Goal: Task Accomplishment & Management: Manage account settings

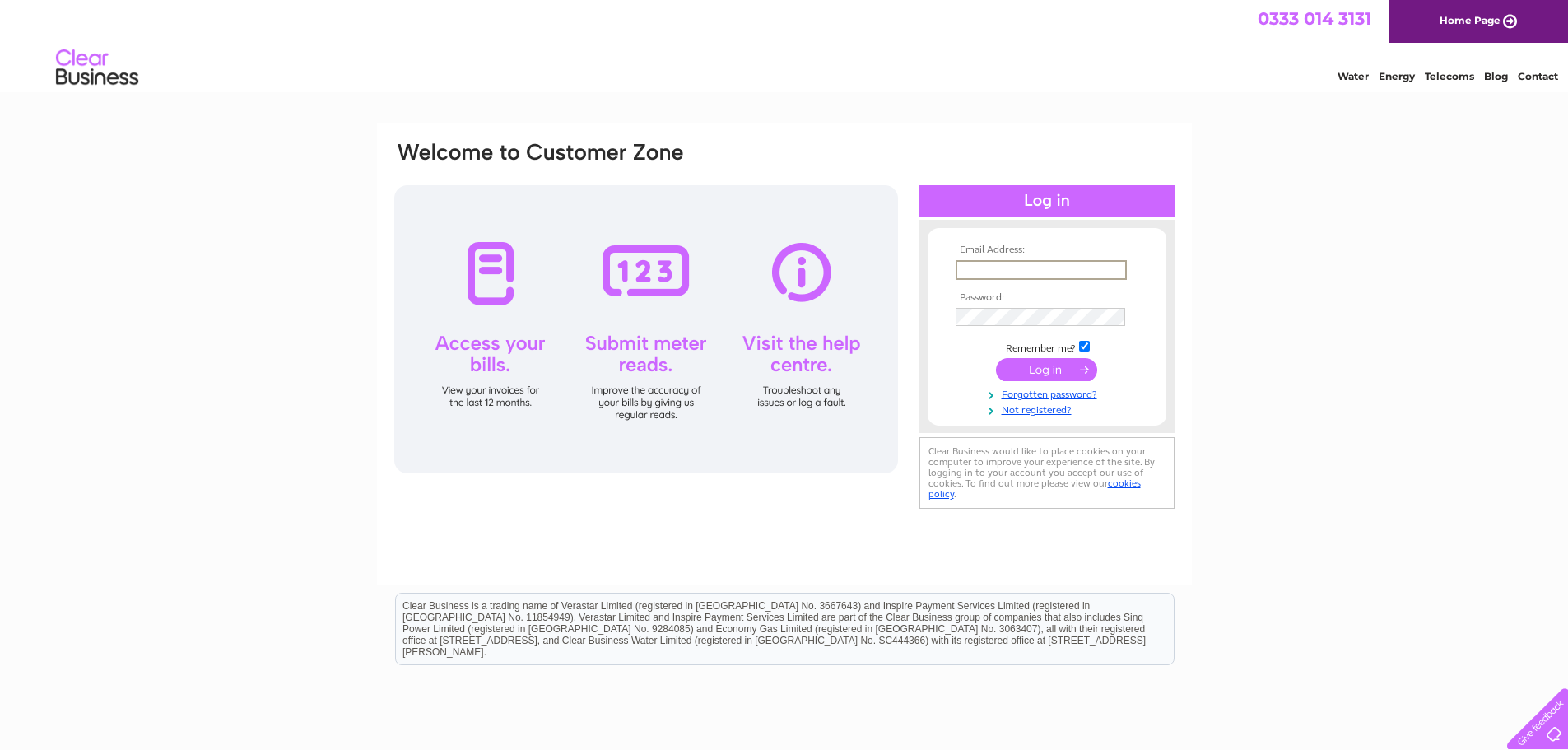
click at [1012, 272] on input "text" at bounding box center [1041, 270] width 171 height 20
click at [1014, 272] on input "text" at bounding box center [1041, 270] width 171 height 20
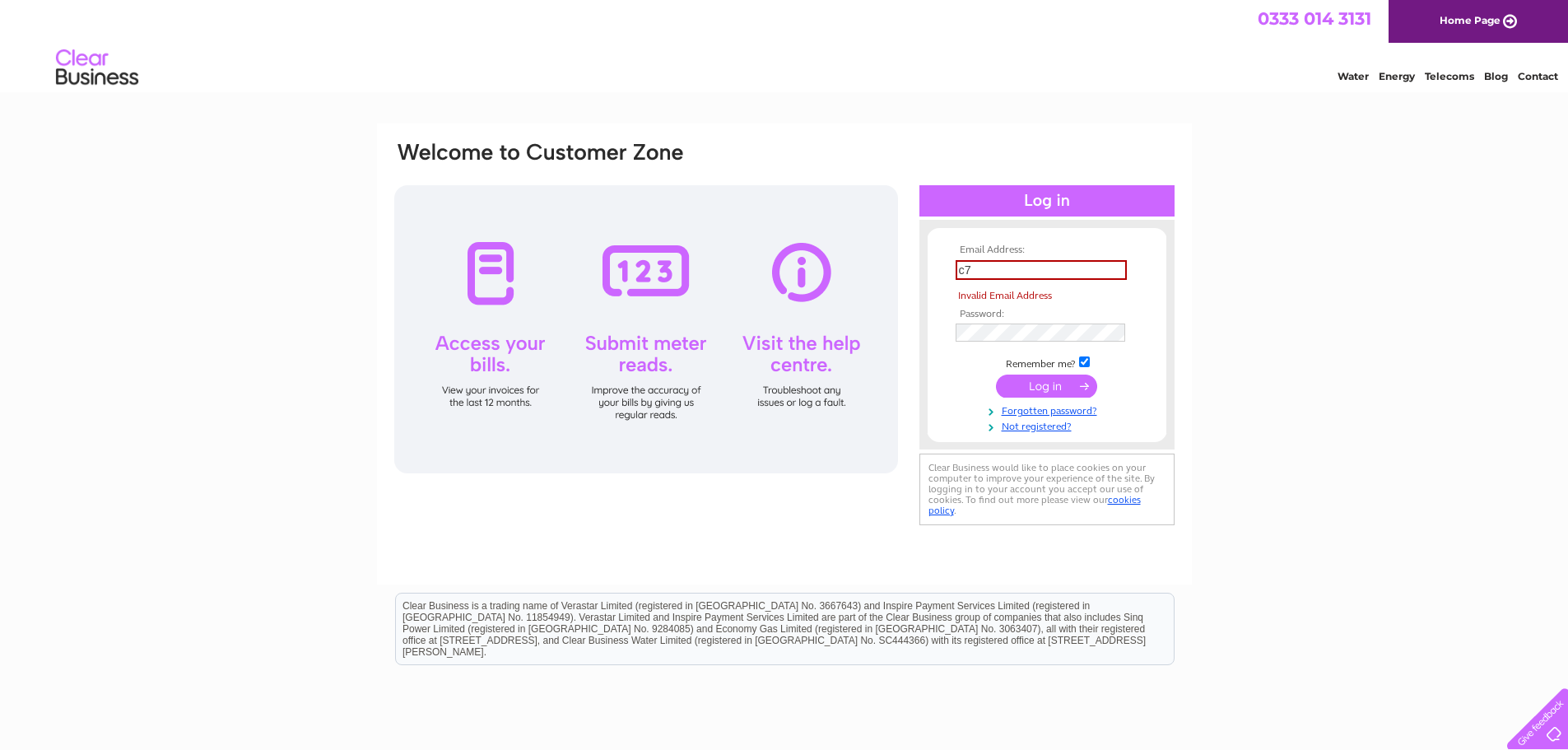
click at [1005, 272] on input "c7" at bounding box center [1041, 270] width 171 height 20
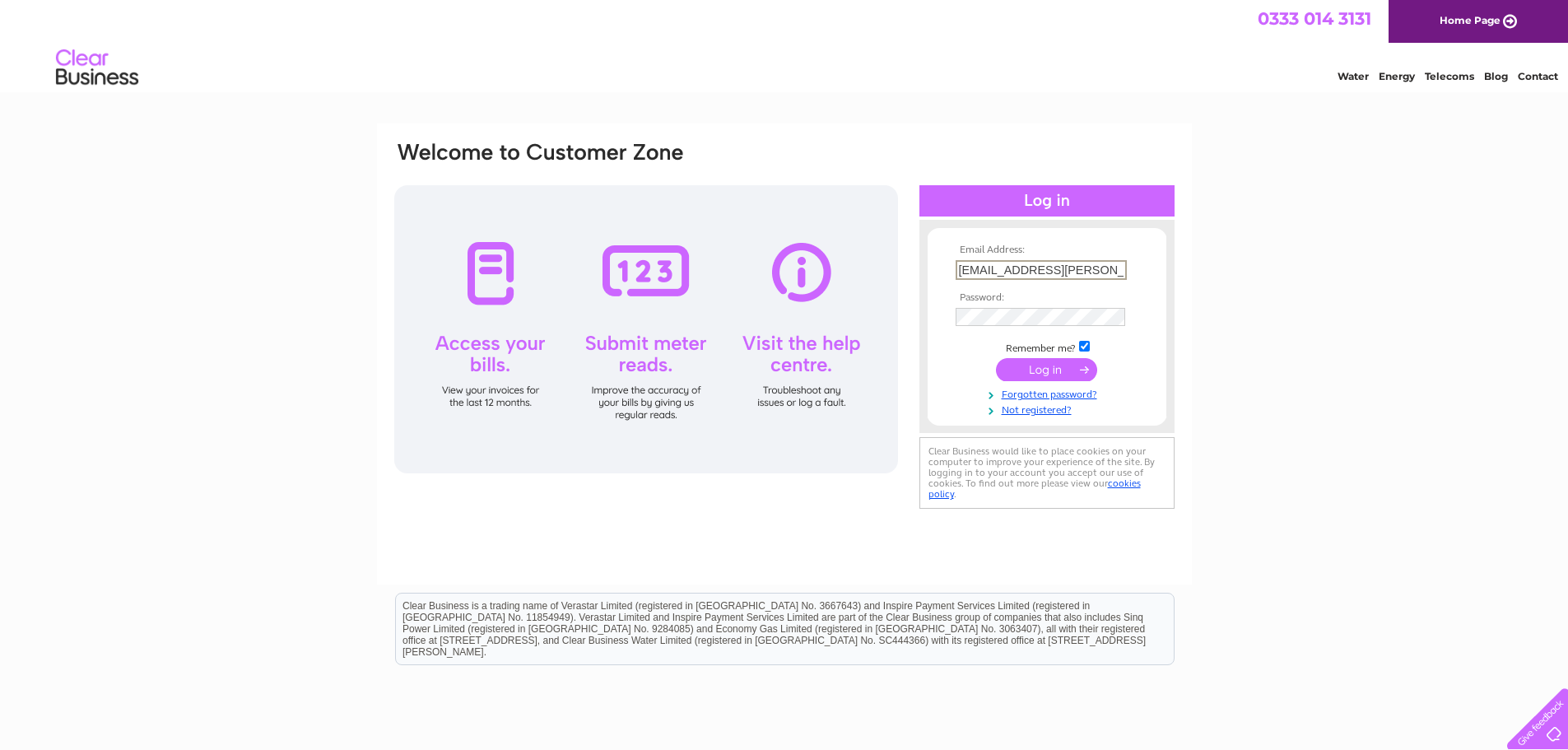
type input "c7.payables@muir-group.co.uk"
click at [1060, 305] on td at bounding box center [1047, 316] width 191 height 26
click at [996, 358] on input "submit" at bounding box center [1047, 369] width 101 height 23
click at [1056, 360] on input "submit" at bounding box center [1047, 369] width 101 height 23
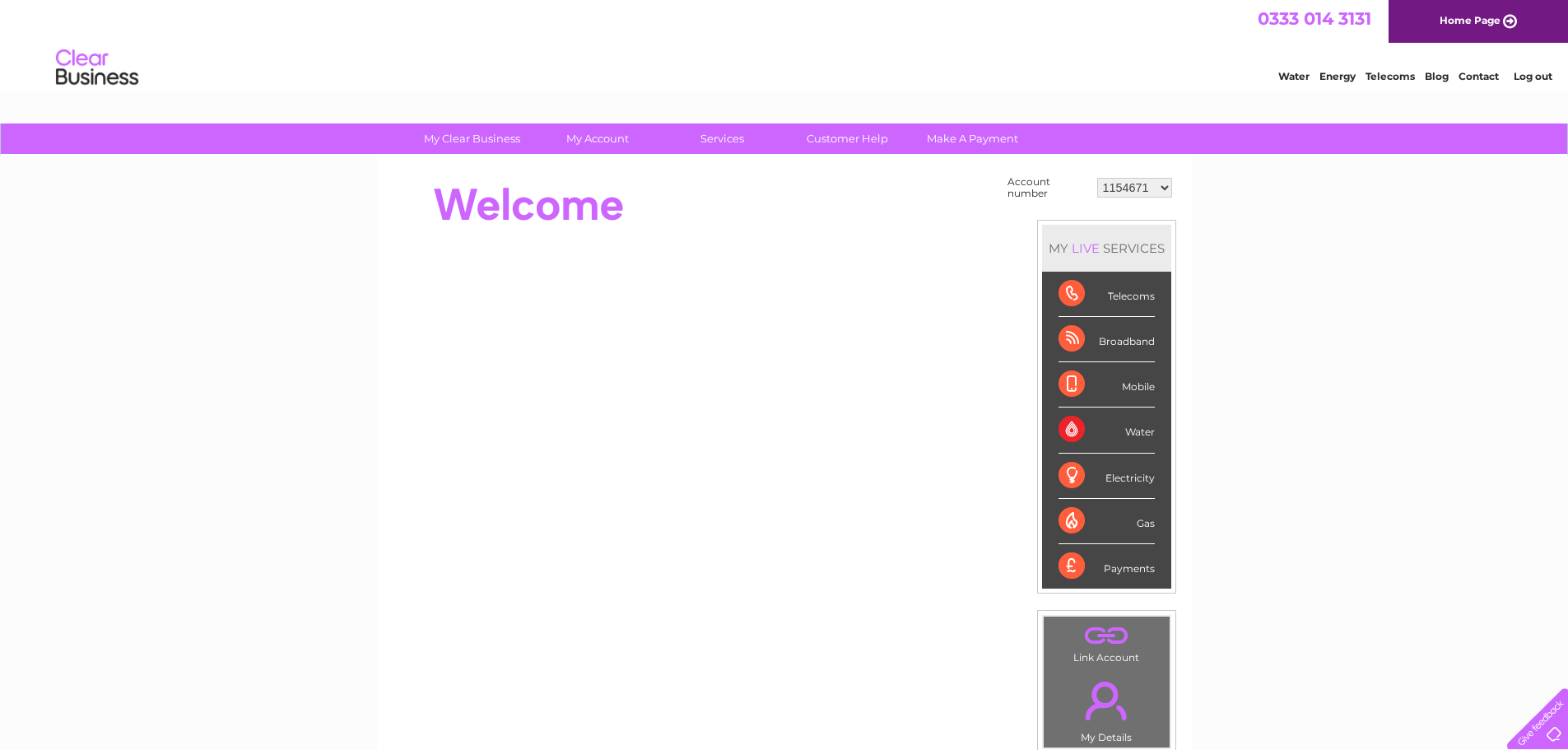
click at [1142, 184] on select "1154671 30291761 30295590 30297607 30305999" at bounding box center [1135, 188] width 75 height 20
click at [1242, 265] on div "My Clear Business Login Details My Details My Preferences Link Account My Accou…" at bounding box center [784, 587] width 1568 height 929
click at [1163, 189] on select "1154671 30291761 30295590 30297607 30305999" at bounding box center [1135, 188] width 75 height 20
click at [1257, 251] on div "My Clear Business Login Details My Details My Preferences Link Account My Accou…" at bounding box center [784, 587] width 1568 height 929
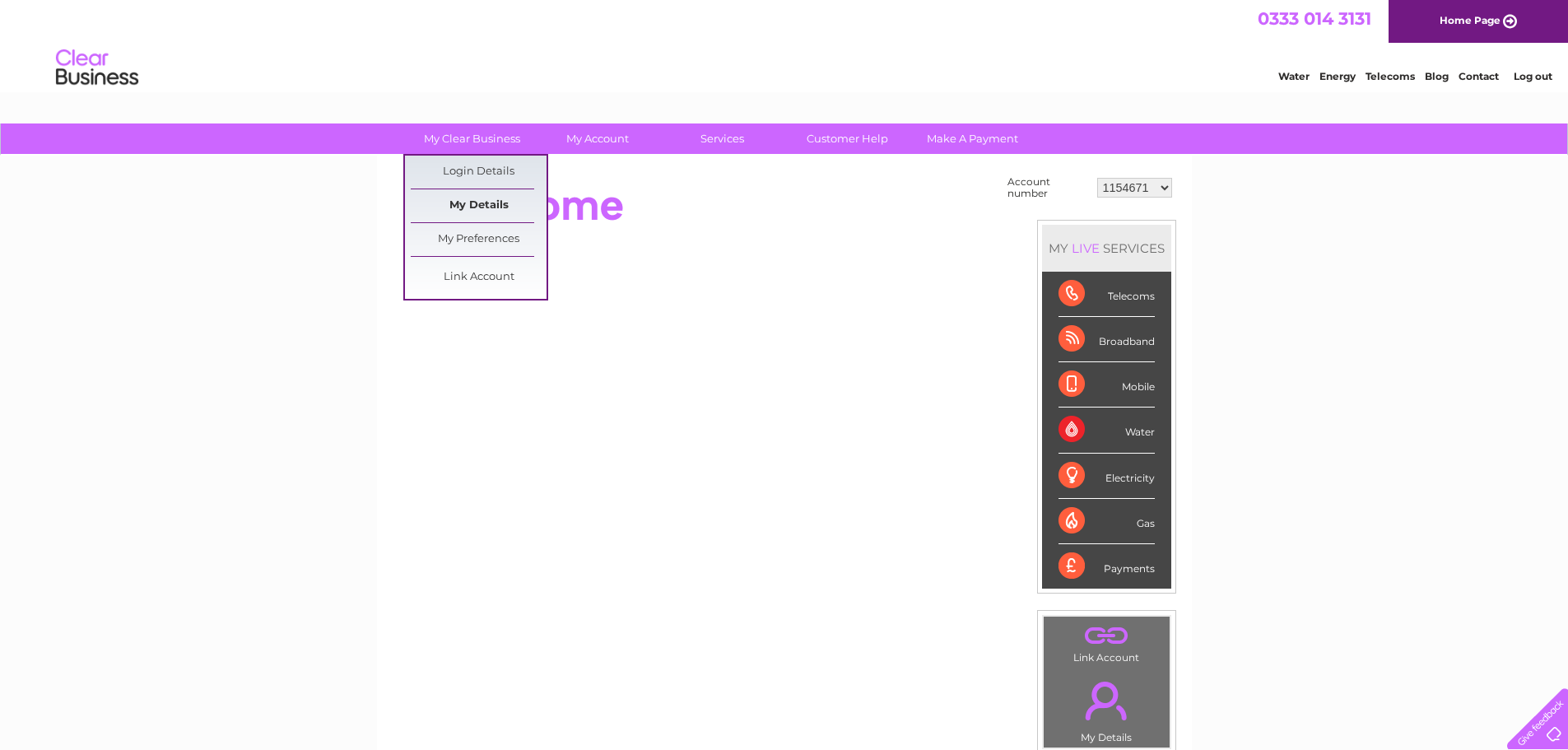
click at [480, 202] on link "My Details" at bounding box center [479, 206] width 136 height 33
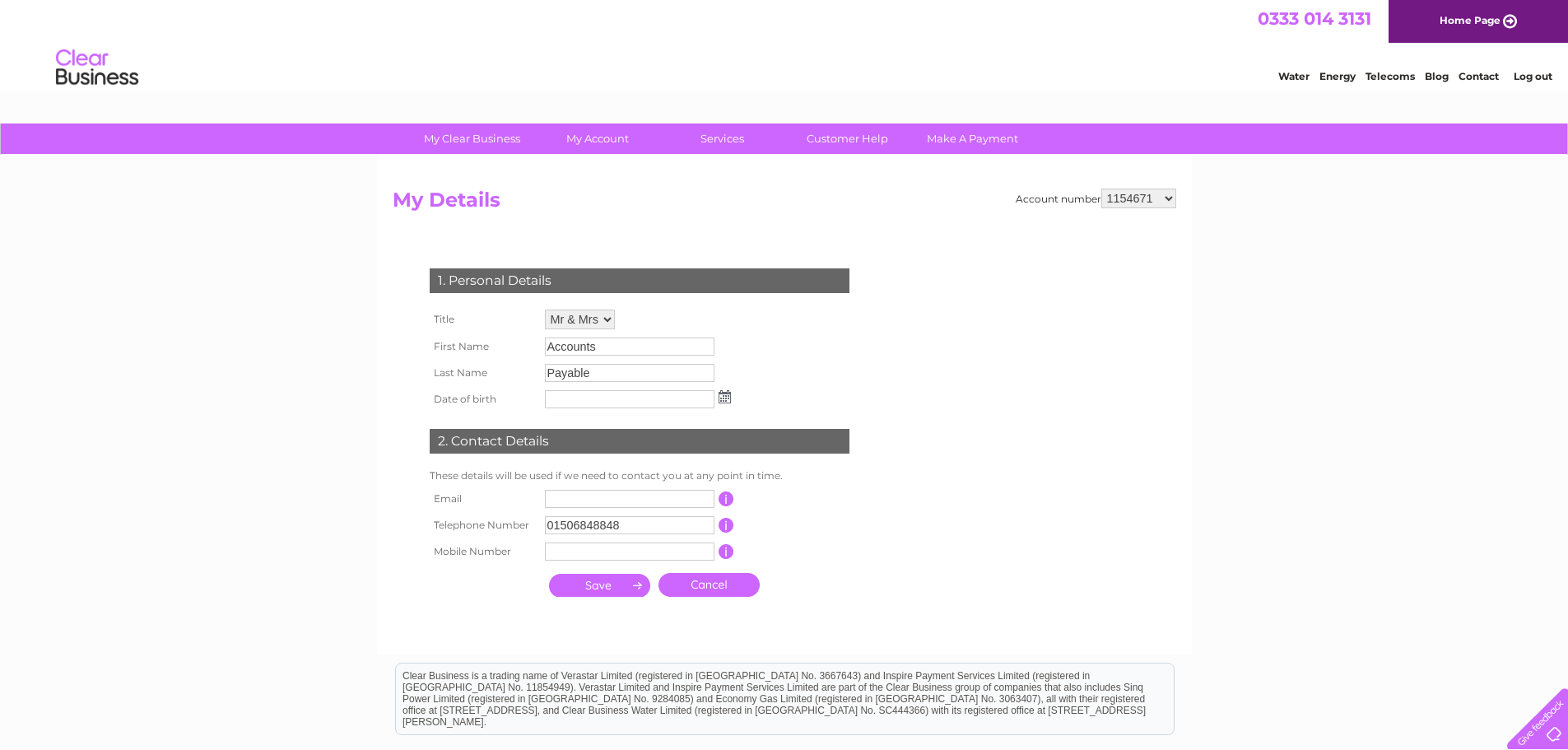
click at [1134, 201] on select "1154671 30291761 30295590 30297607 30305999" at bounding box center [1139, 199] width 75 height 20
click at [835, 134] on link "Customer Help" at bounding box center [847, 138] width 136 height 30
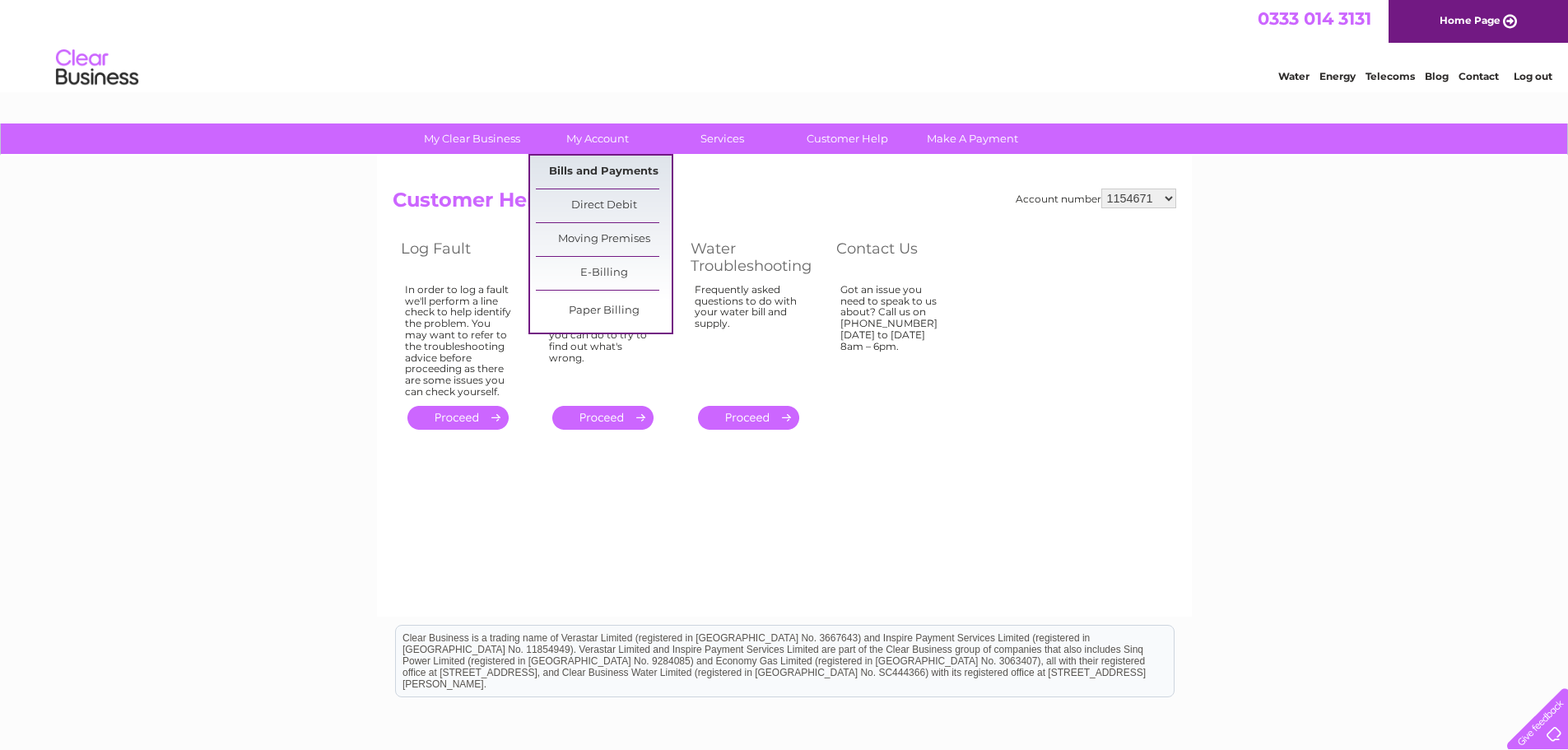
click at [590, 169] on link "Bills and Payments" at bounding box center [603, 172] width 136 height 33
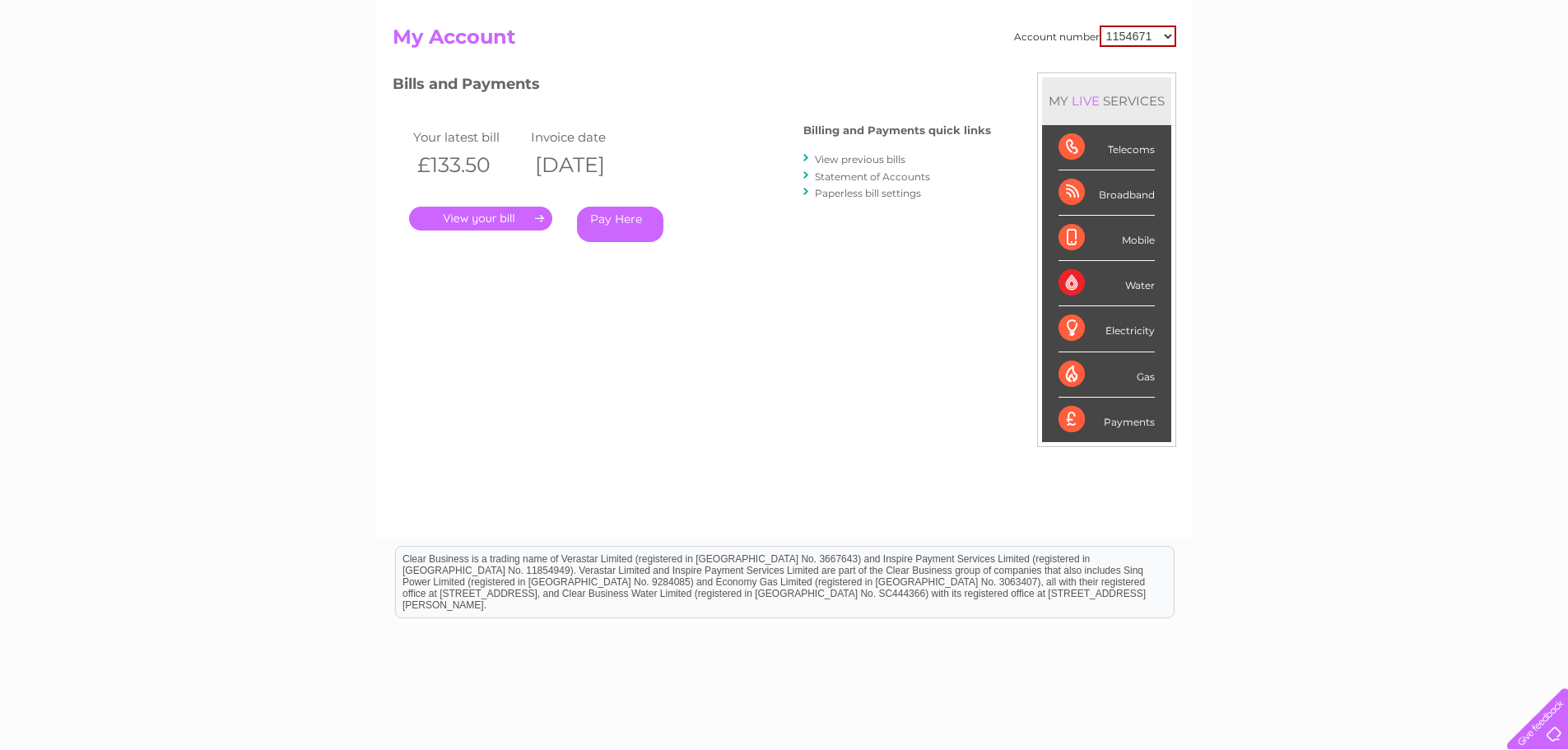
scroll to position [165, 0]
click at [886, 158] on link "View previous bills" at bounding box center [860, 158] width 90 height 13
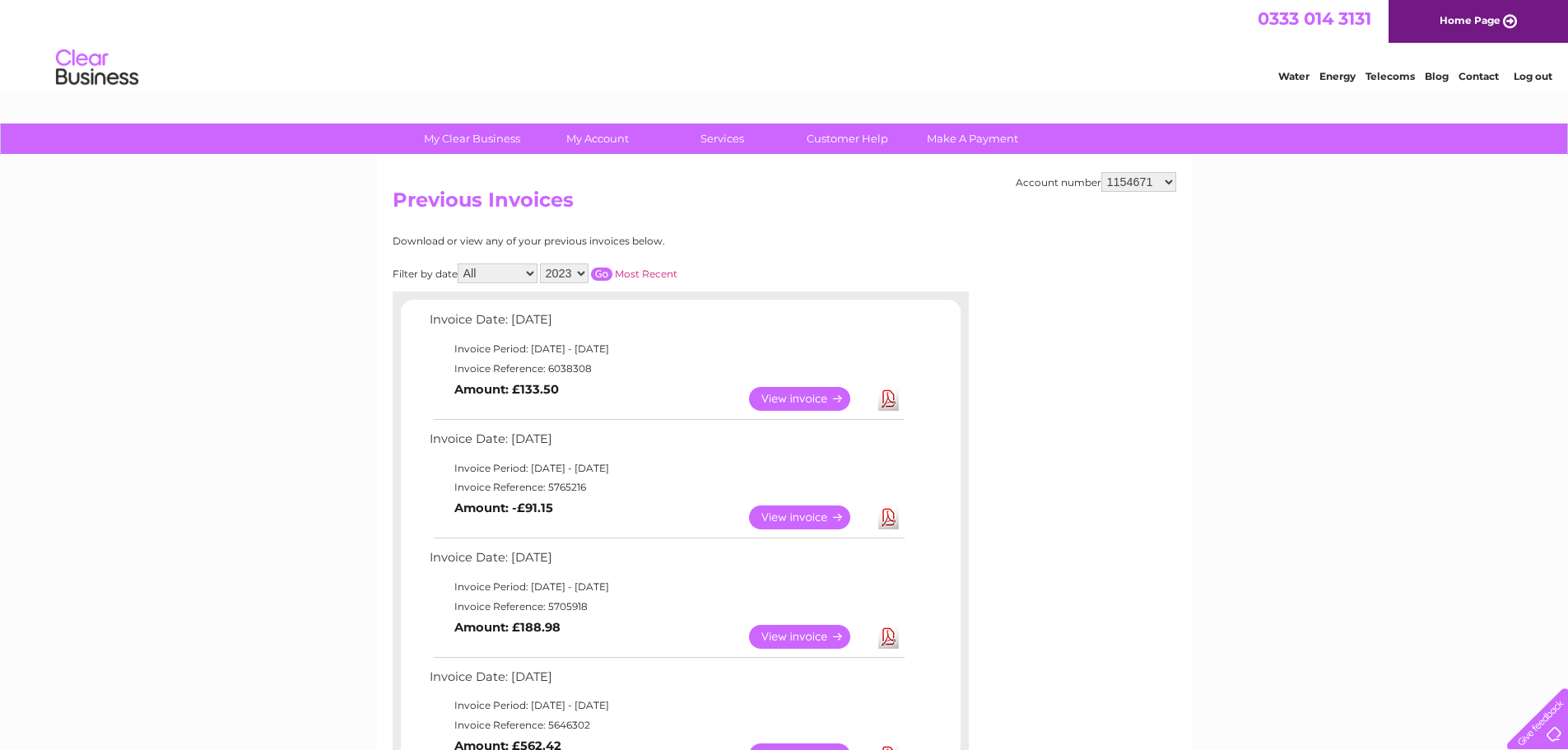
click at [1154, 178] on select "1154671 30291761 30295590 30297607 30305999" at bounding box center [1139, 182] width 75 height 20
click at [844, 138] on link "Customer Help" at bounding box center [847, 138] width 136 height 30
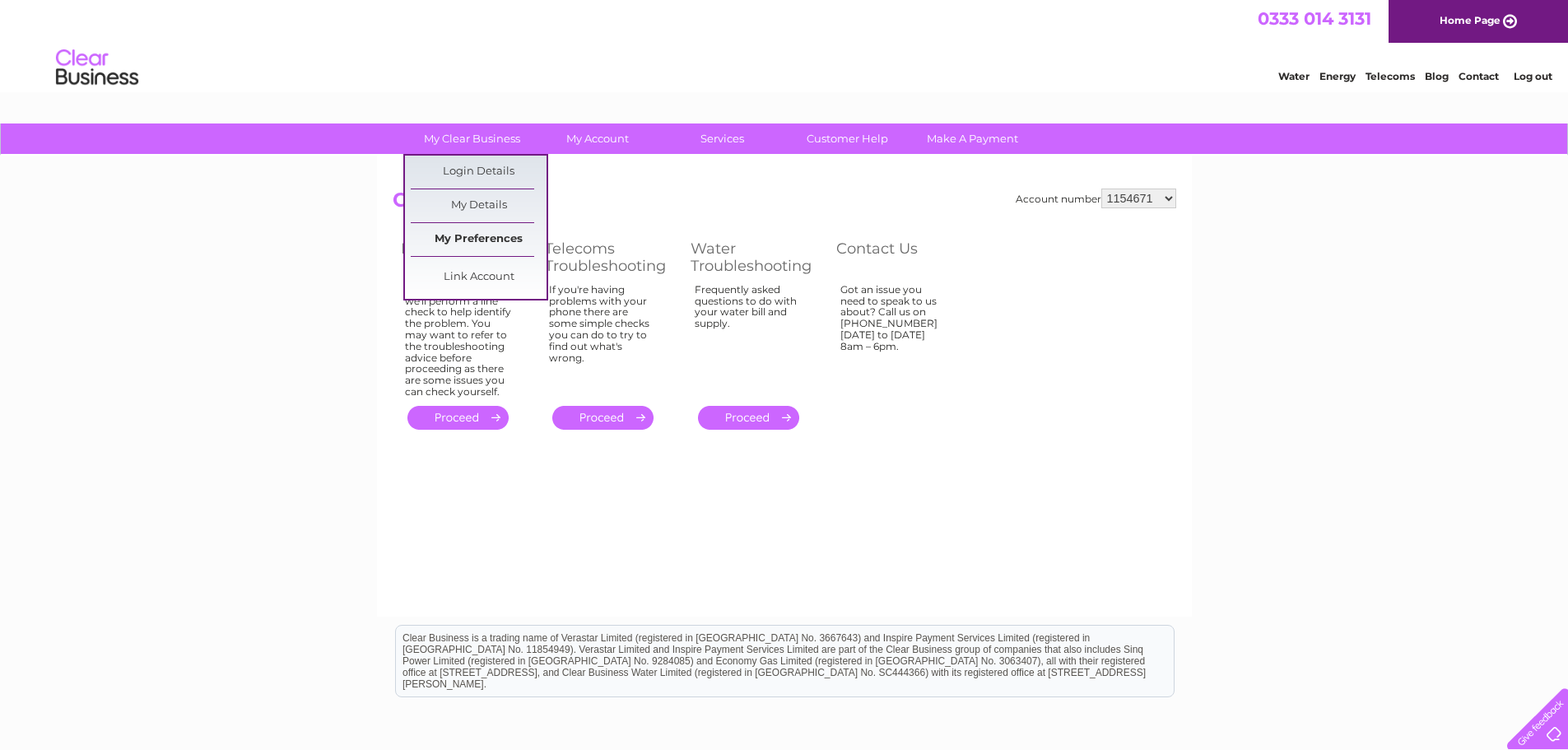
click at [475, 244] on link "My Preferences" at bounding box center [479, 240] width 136 height 33
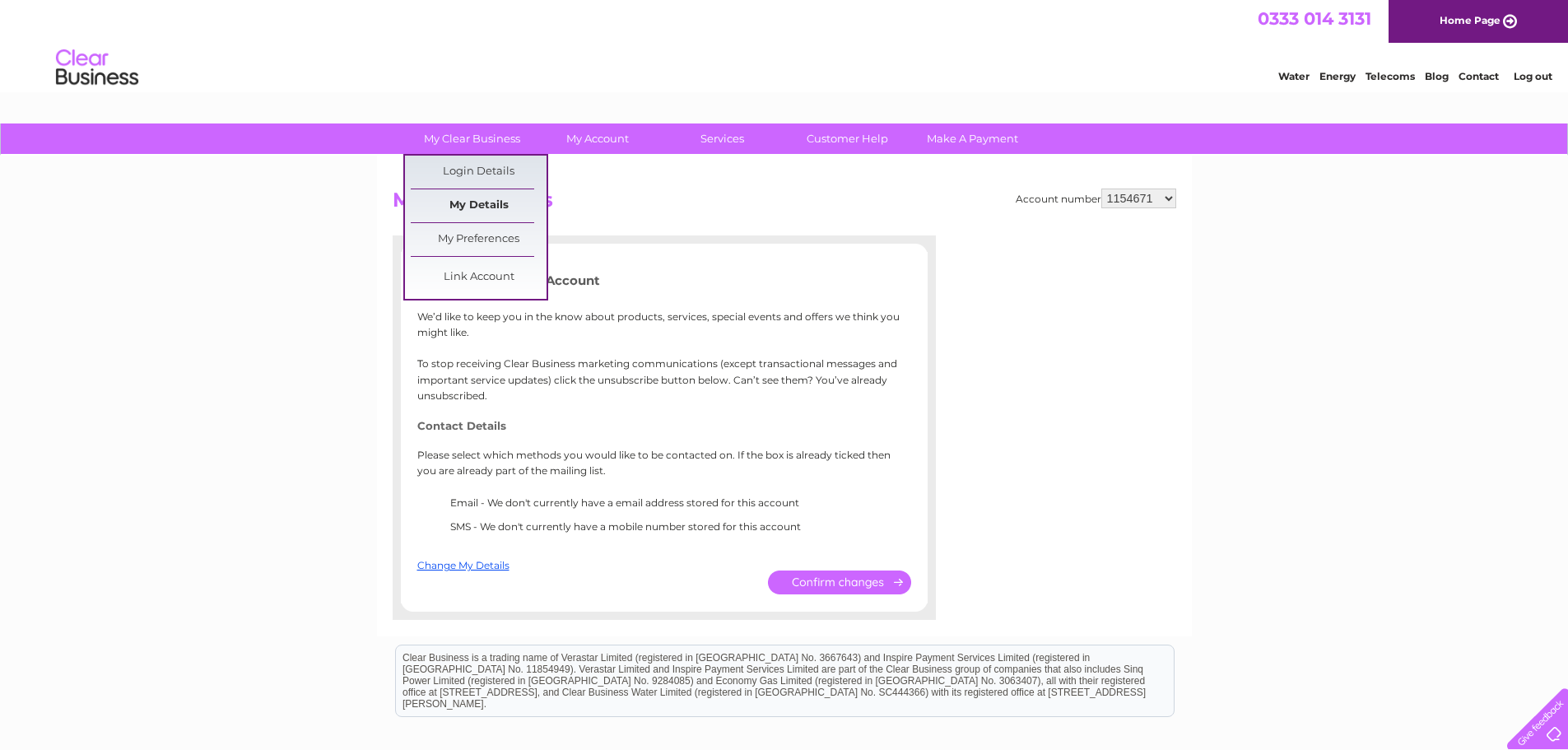
click at [475, 210] on link "My Details" at bounding box center [479, 206] width 136 height 33
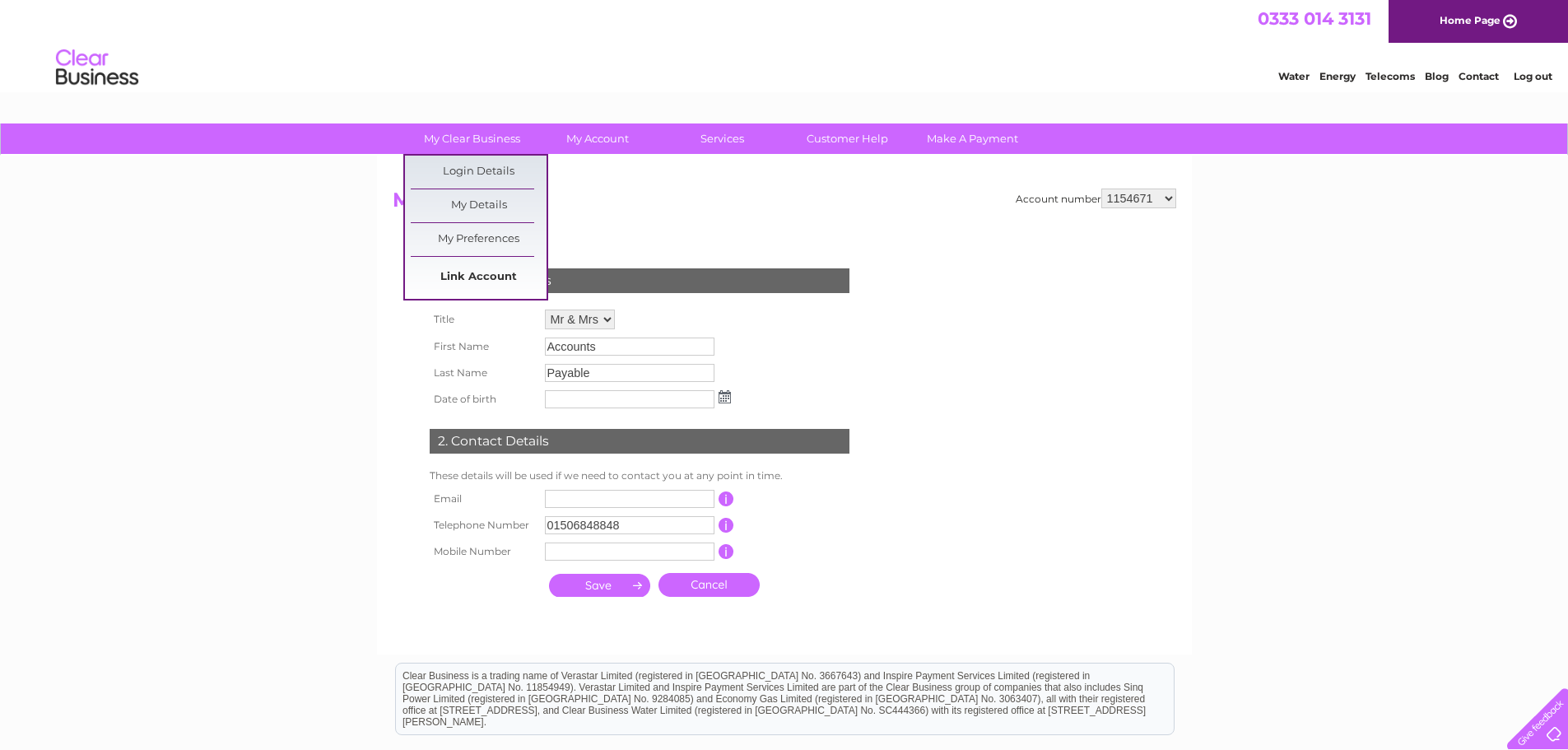
click at [467, 275] on link "Link Account" at bounding box center [479, 277] width 136 height 33
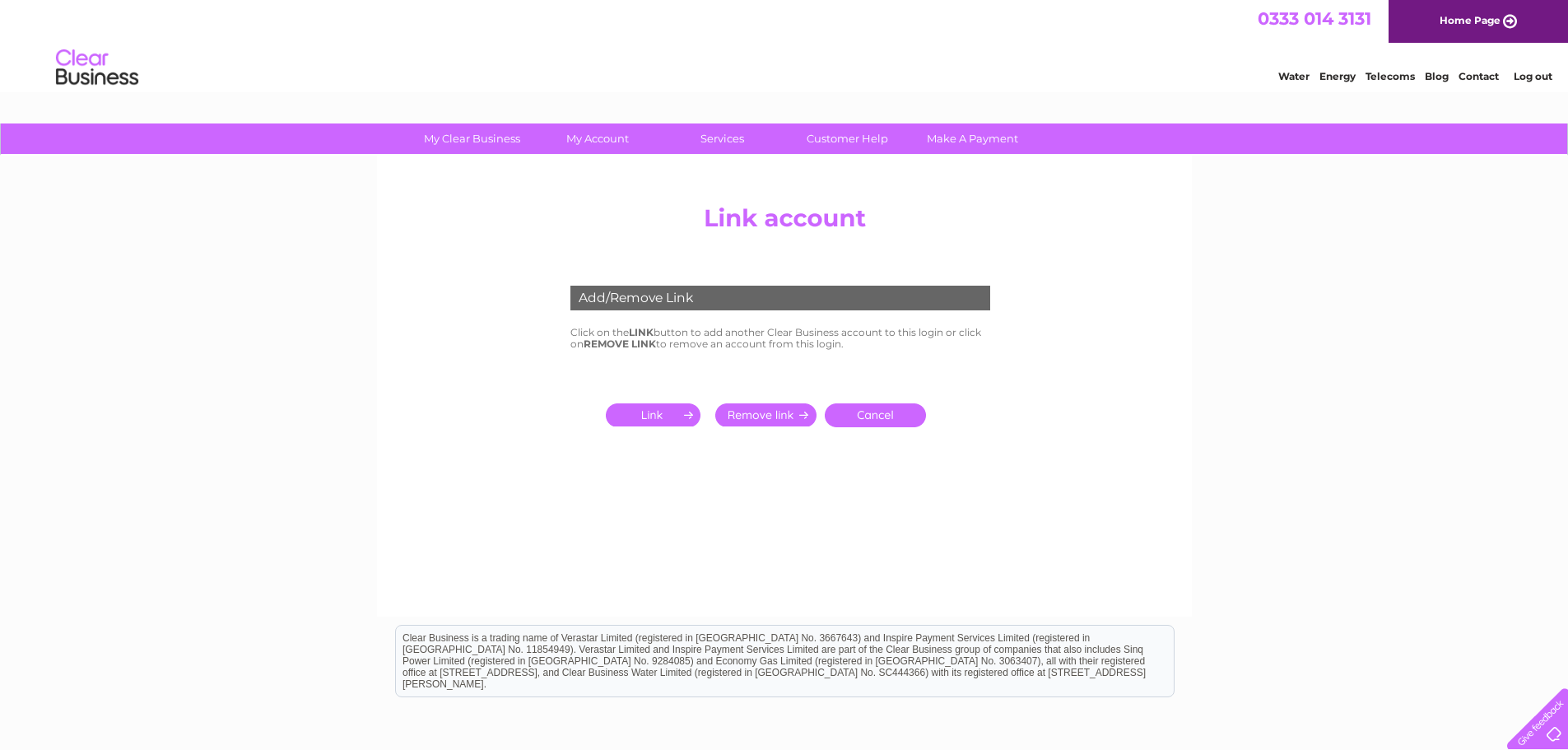
click at [1437, 78] on link "Blog" at bounding box center [1437, 77] width 24 height 13
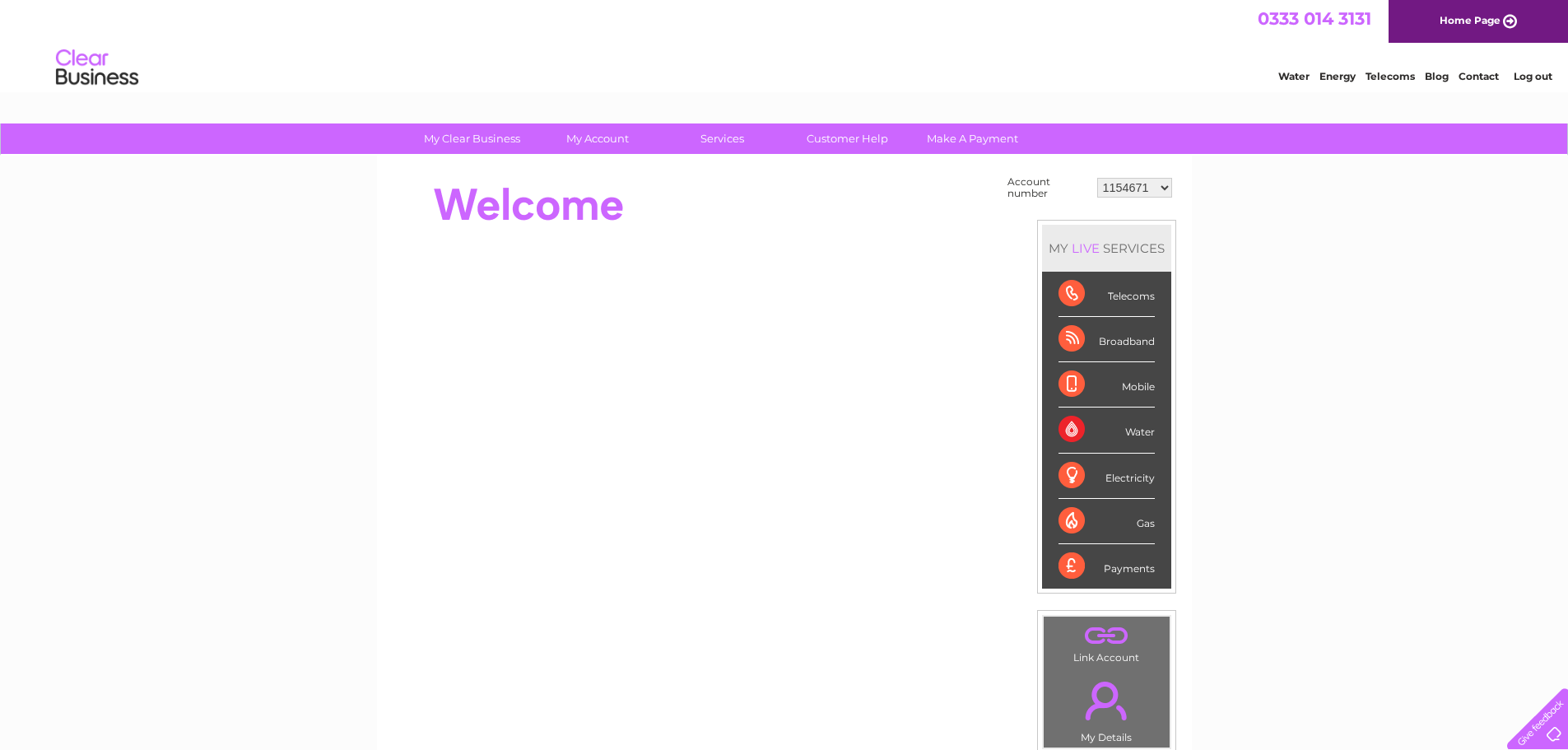
click at [1090, 247] on div "LIVE" at bounding box center [1086, 248] width 35 height 15
click at [1087, 246] on div "LIVE" at bounding box center [1086, 248] width 35 height 15
click at [1111, 289] on div "Telecoms" at bounding box center [1107, 294] width 97 height 46
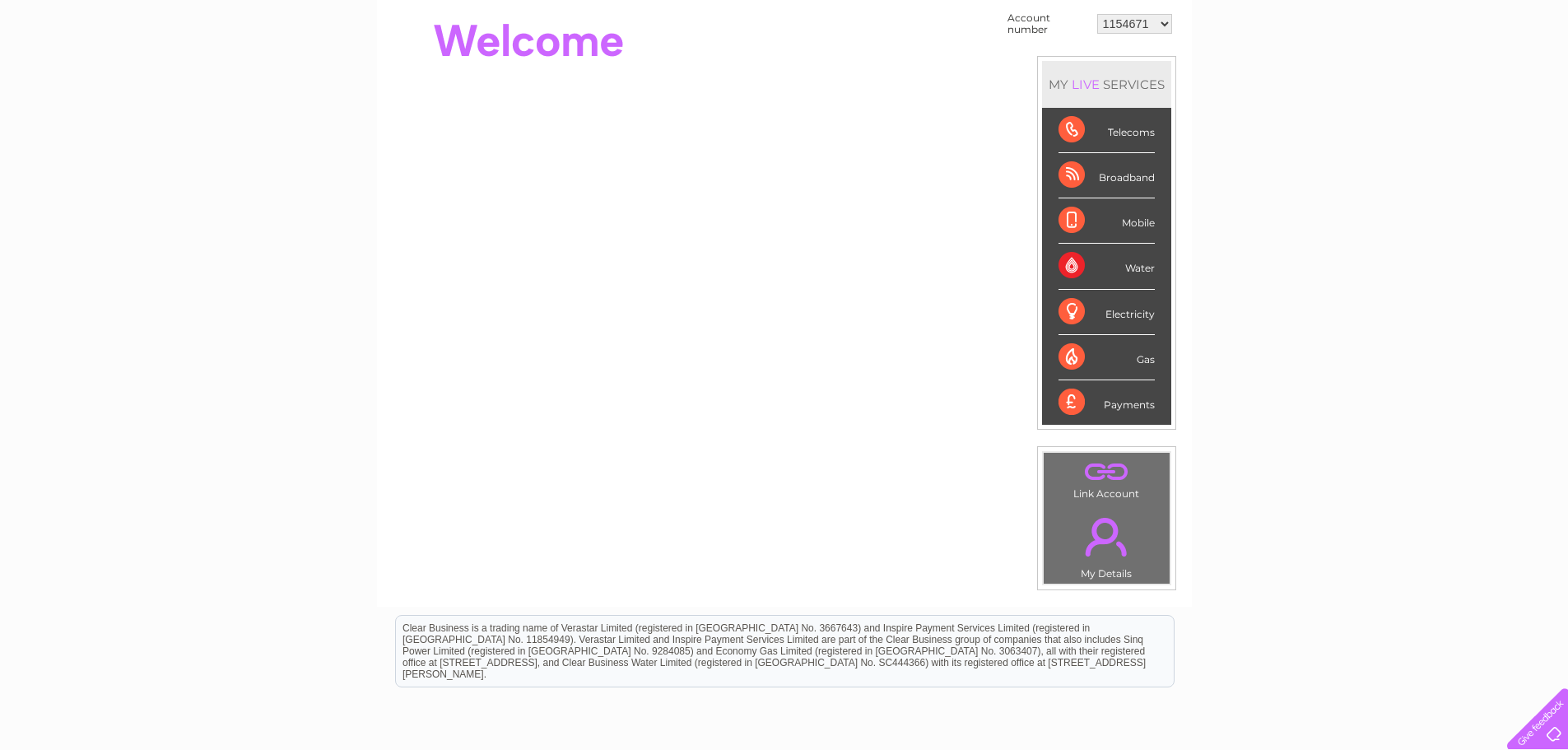
scroll to position [165, 0]
click at [1081, 260] on div "Water" at bounding box center [1107, 265] width 97 height 46
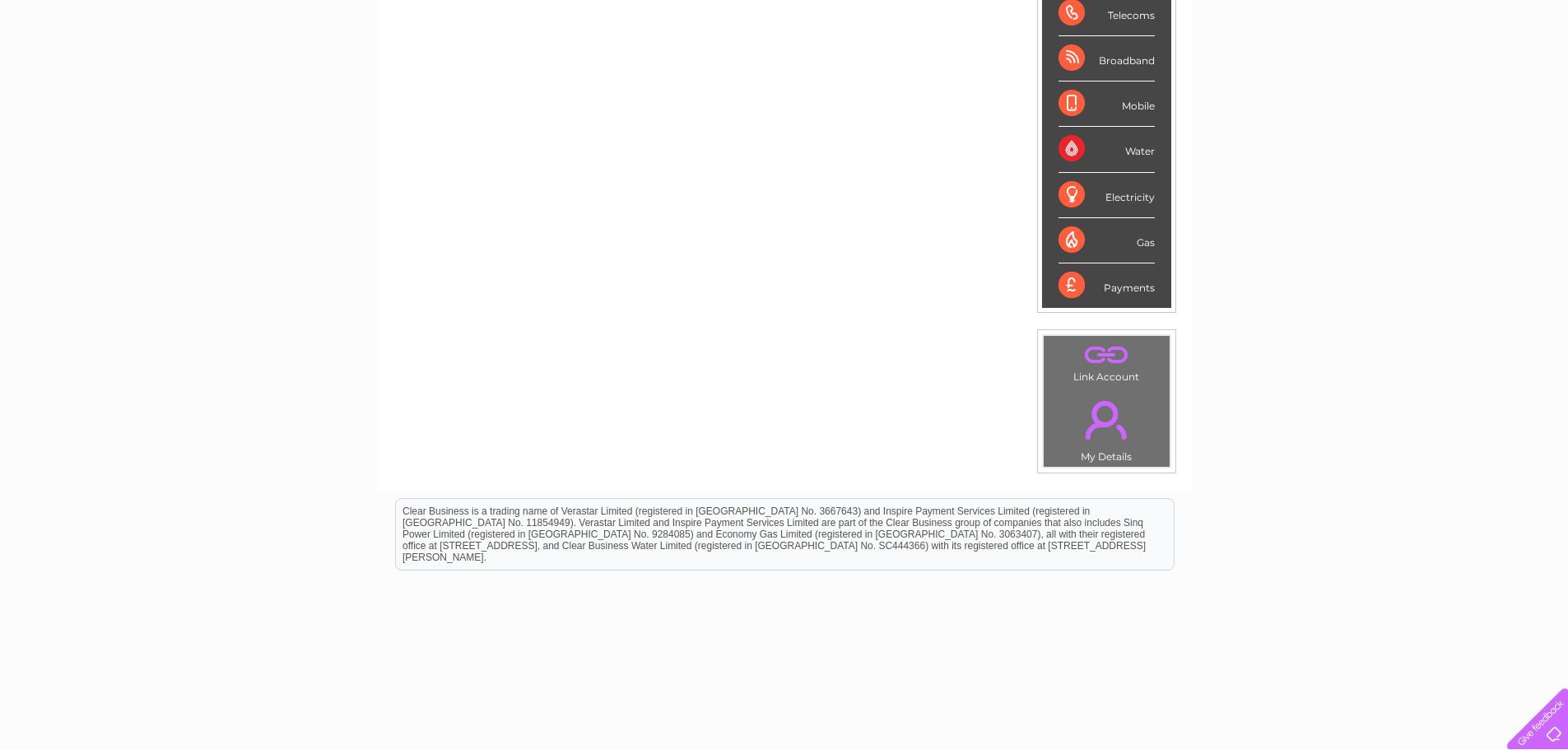
scroll to position [314, 0]
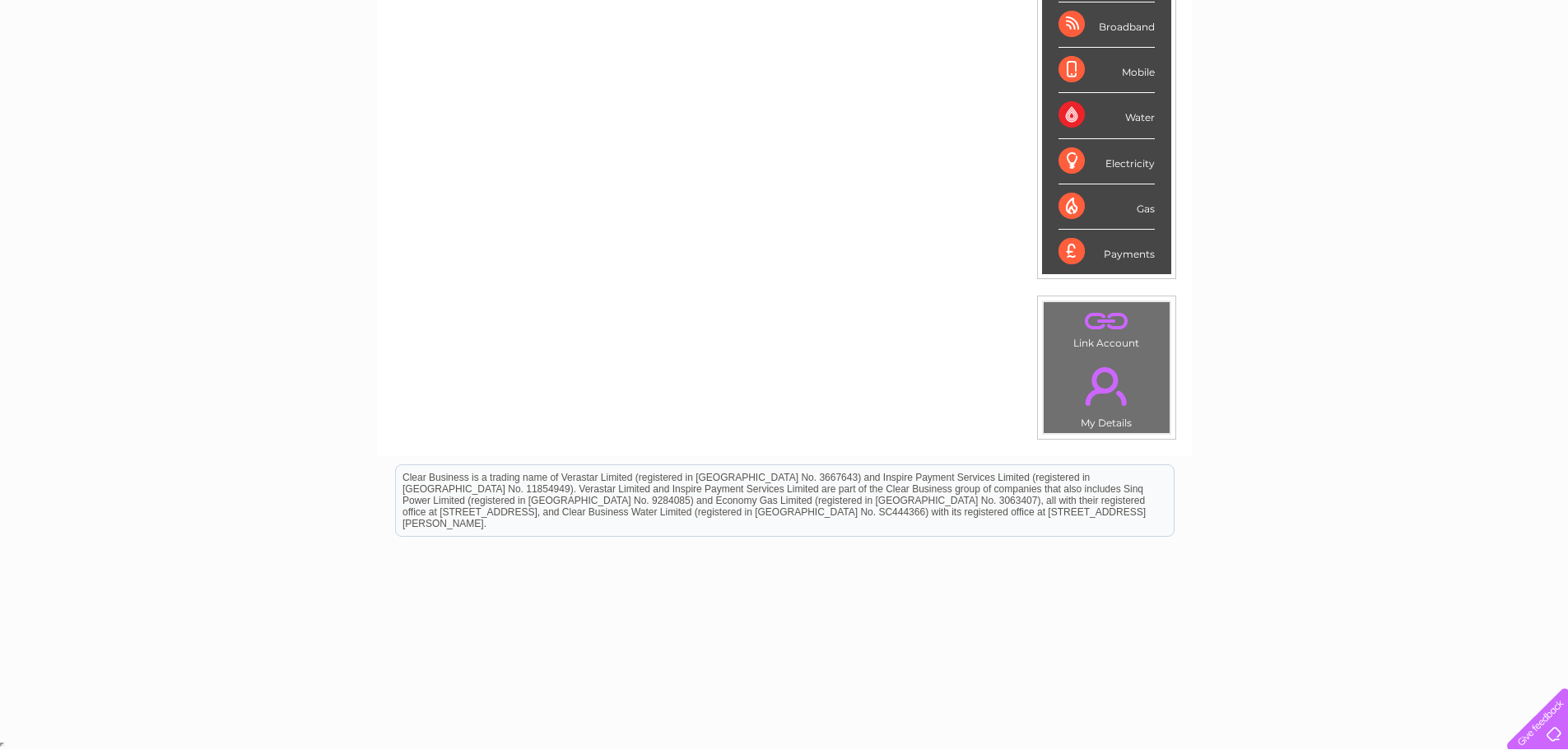
click at [1109, 377] on link "." at bounding box center [1106, 385] width 118 height 57
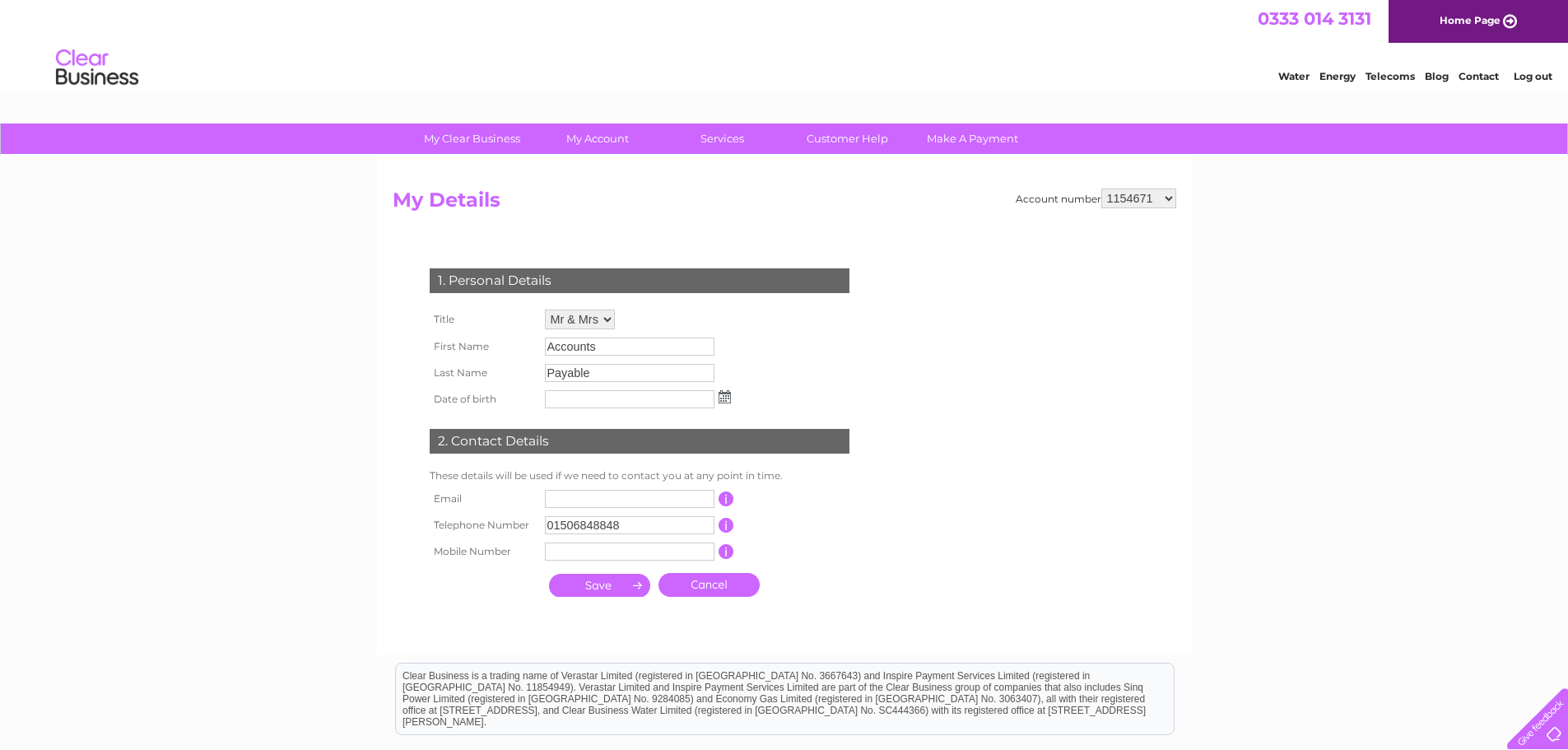
click at [1153, 194] on select "1154671 30291761 30295590 30297607 30305999" at bounding box center [1139, 199] width 75 height 20
drag, startPoint x: 886, startPoint y: 211, endPoint x: 898, endPoint y: 192, distance: 22.5
click at [886, 211] on h2 "My Details" at bounding box center [785, 204] width 784 height 31
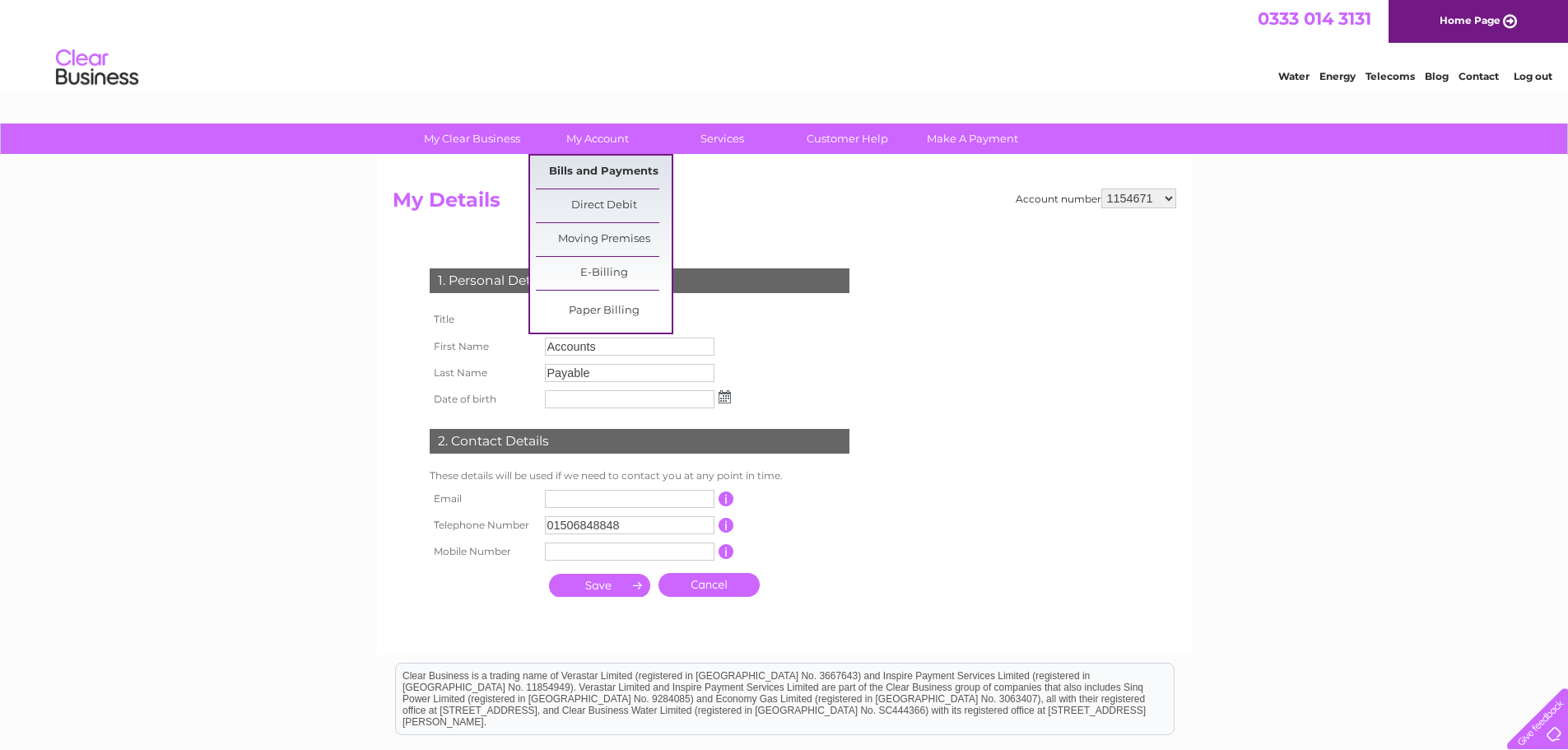
click at [606, 172] on link "Bills and Payments" at bounding box center [603, 172] width 136 height 33
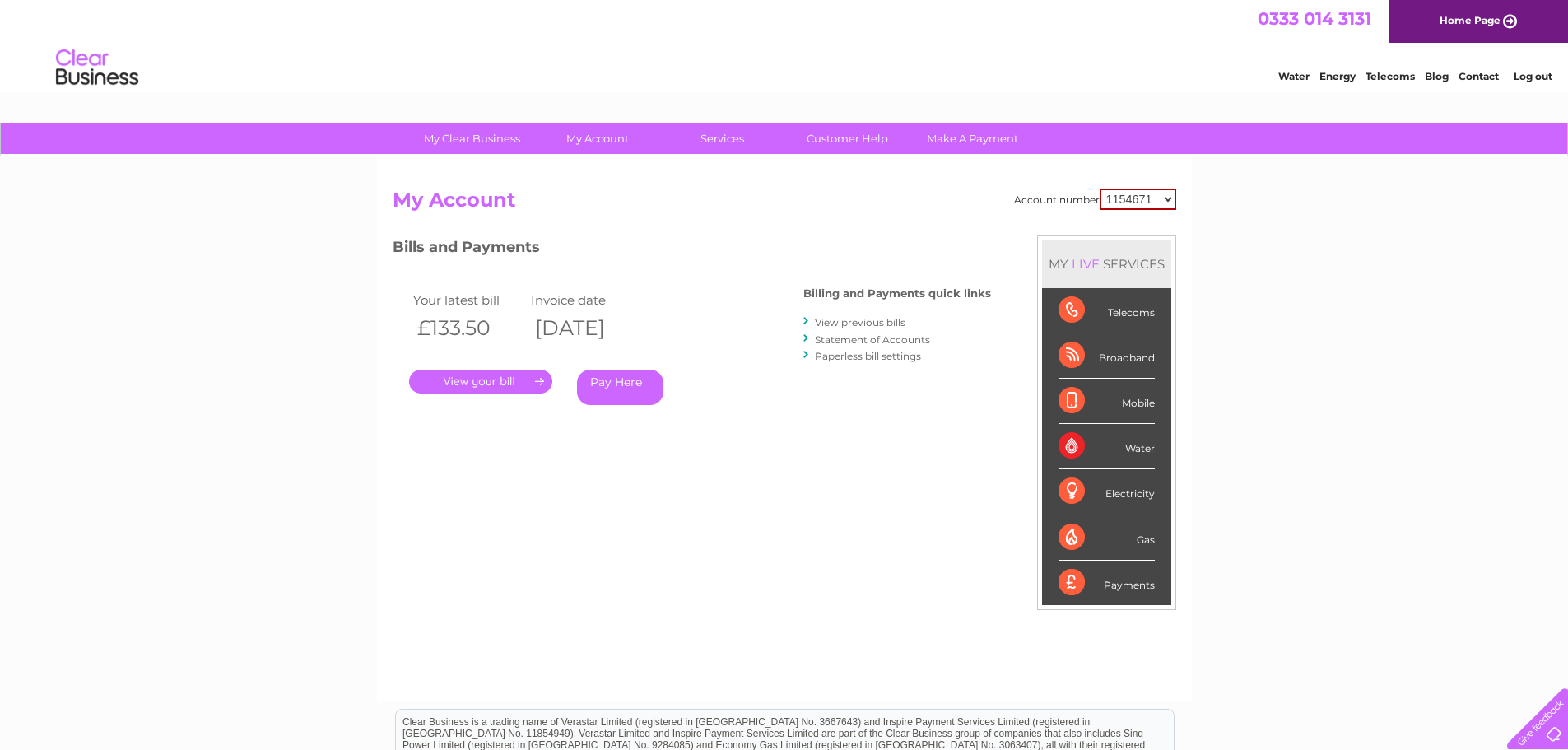
click at [504, 381] on link "." at bounding box center [480, 381] width 143 height 24
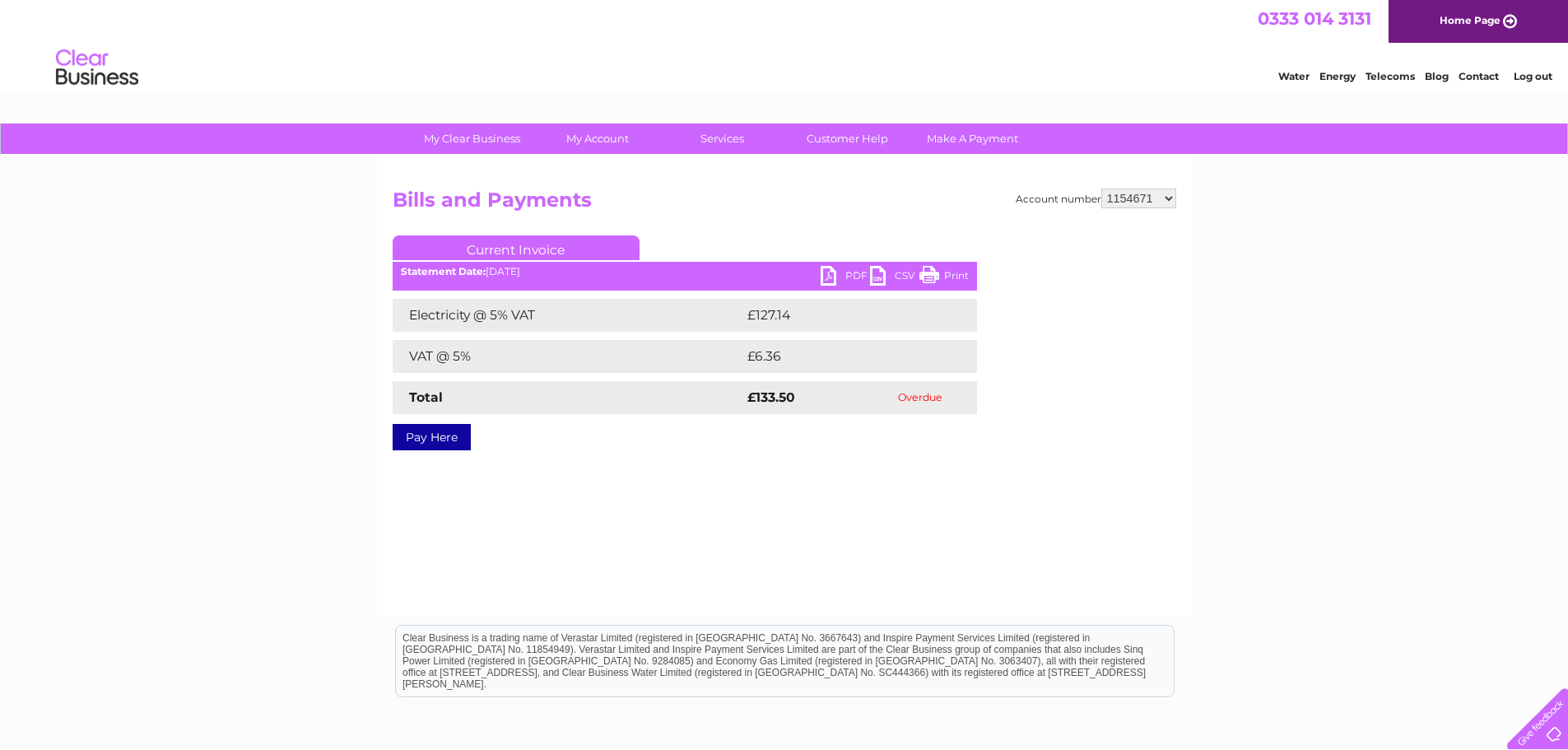
click at [820, 275] on link "PDF" at bounding box center [845, 278] width 49 height 24
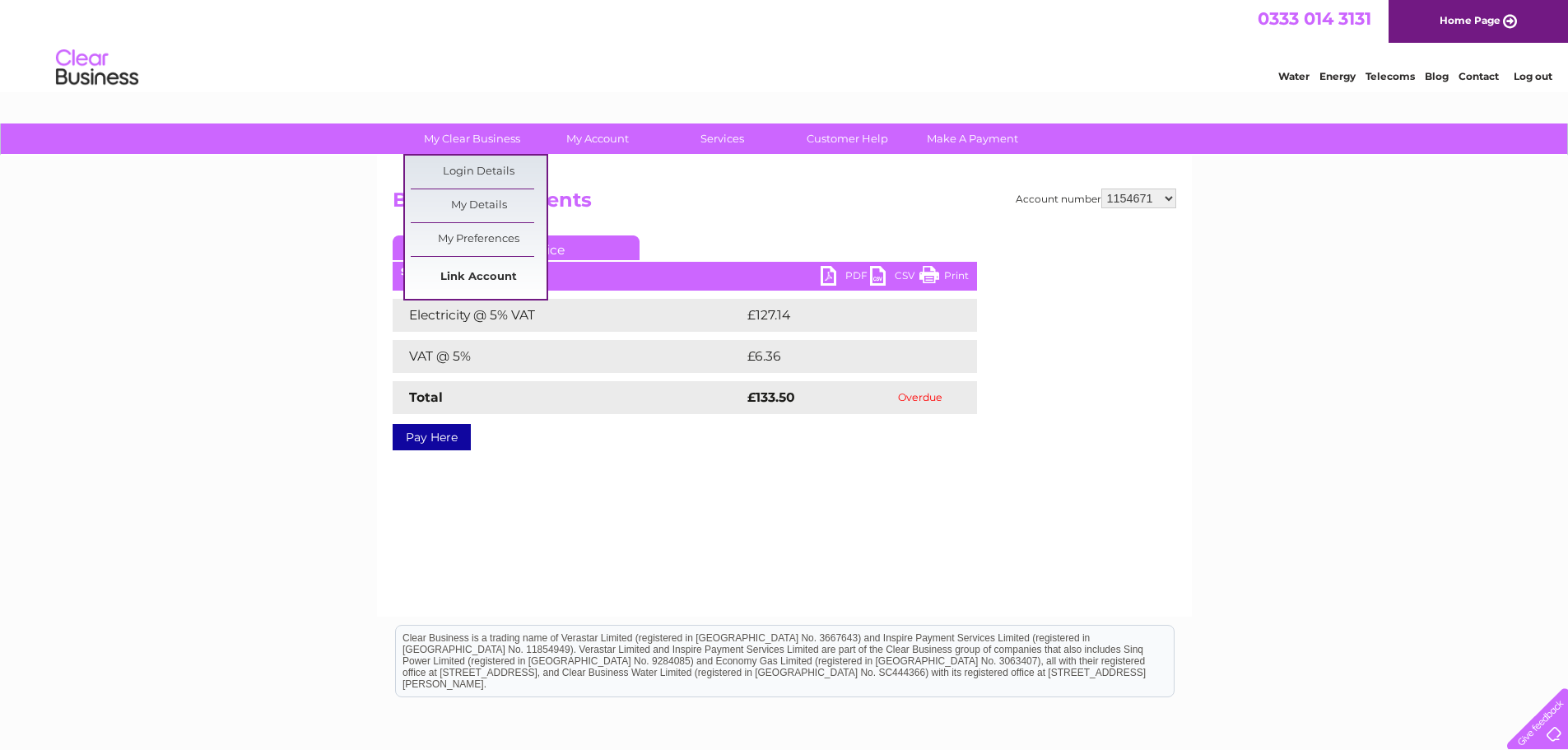
click at [477, 276] on link "Link Account" at bounding box center [479, 277] width 136 height 33
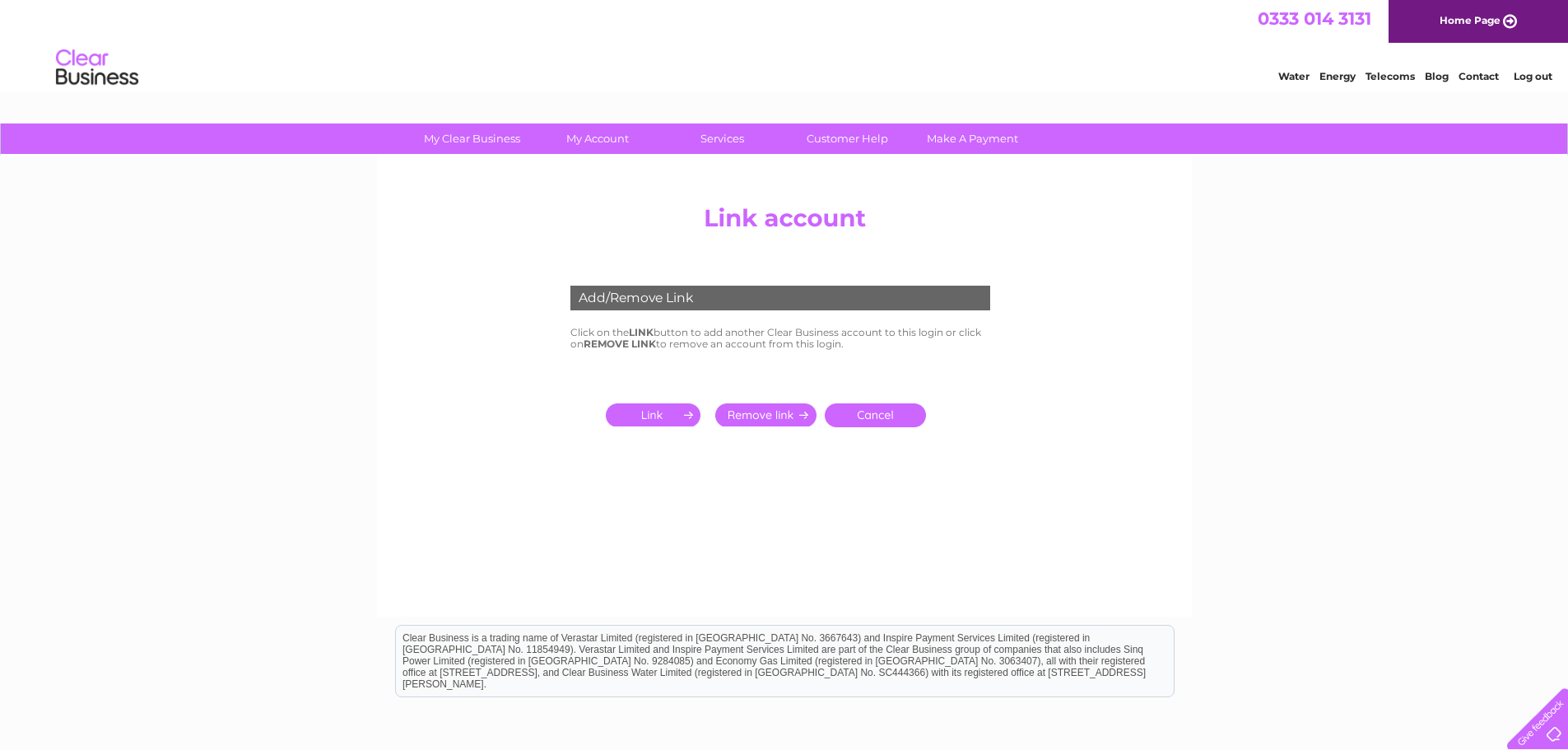
click at [655, 419] on input "submit" at bounding box center [656, 414] width 101 height 23
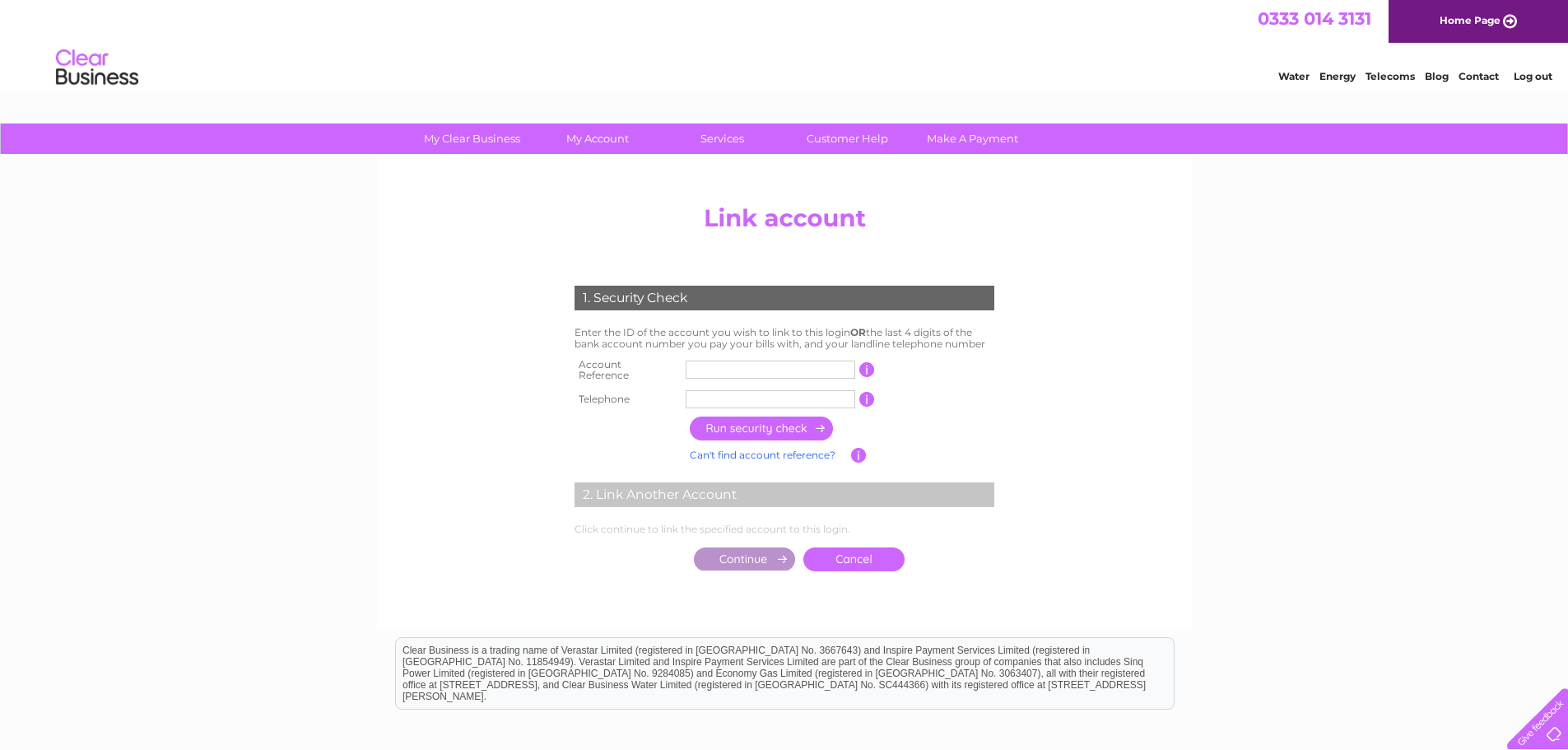
click at [707, 361] on input "text" at bounding box center [770, 370] width 170 height 18
type input "30295235"
click at [755, 392] on input "text" at bounding box center [770, 399] width 170 height 18
type input "01383416191"
click at [769, 419] on input "button" at bounding box center [762, 428] width 145 height 24
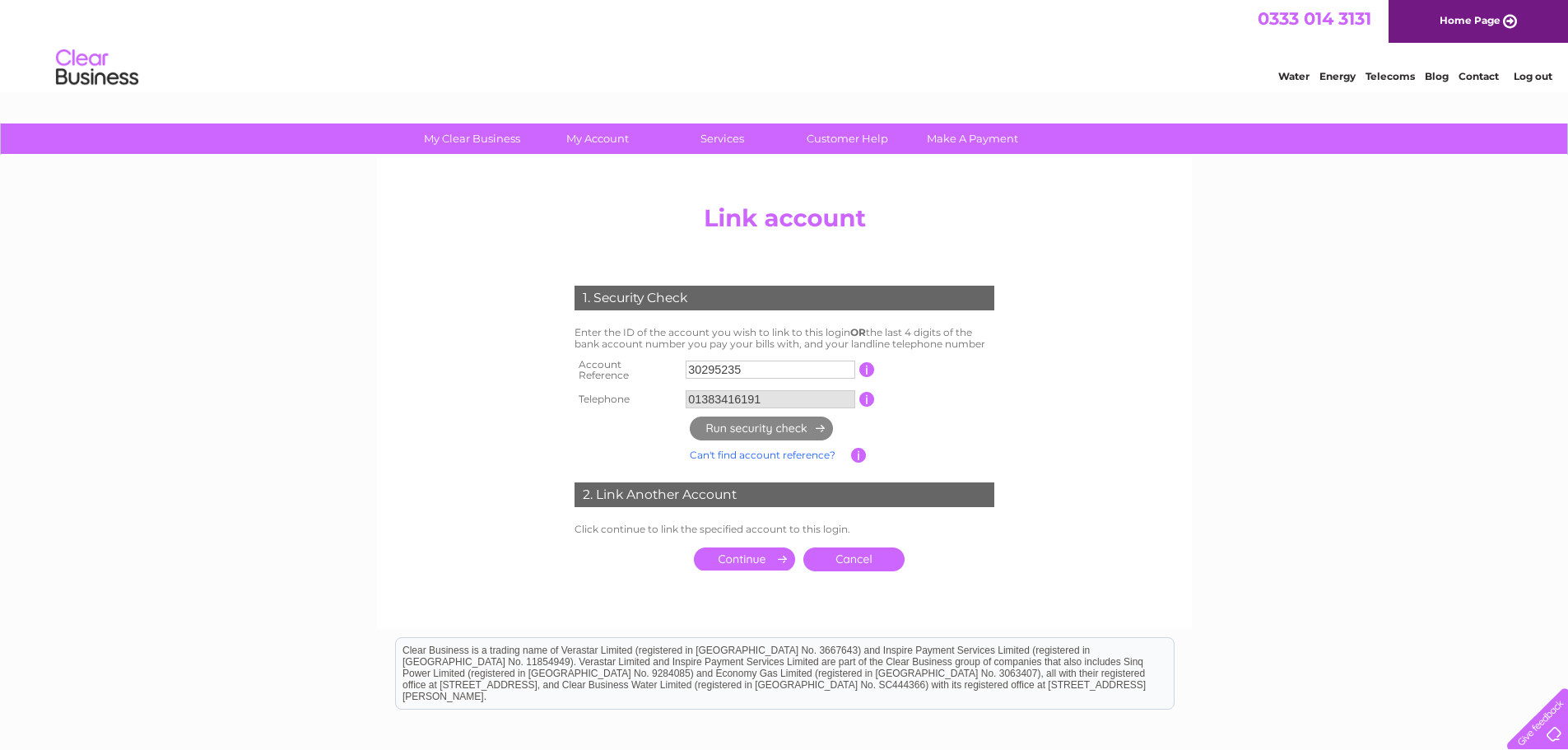
click at [735, 551] on input "submit" at bounding box center [744, 558] width 101 height 23
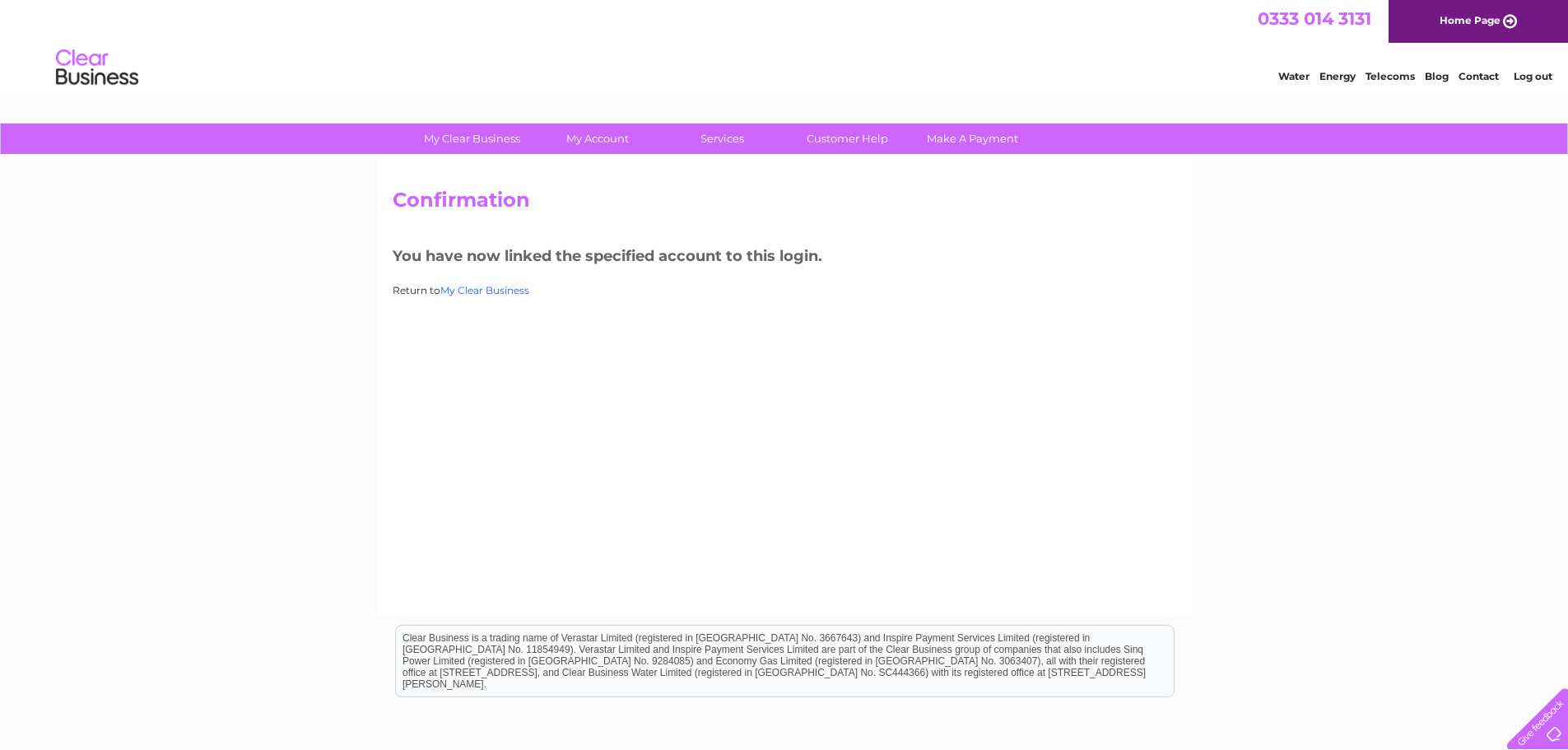
click at [488, 288] on link "My Clear Business" at bounding box center [485, 291] width 89 height 13
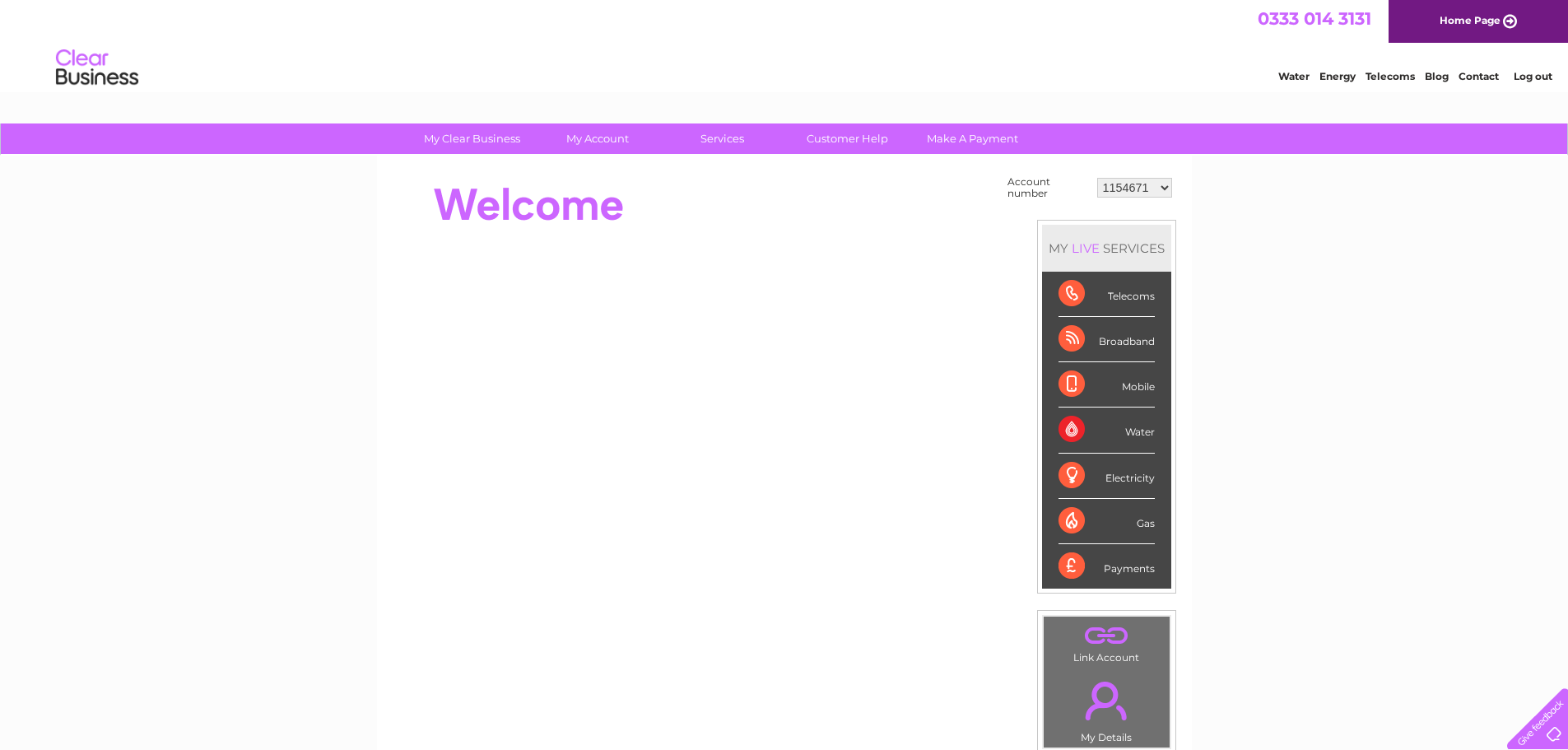
click at [1161, 180] on select "1154671 30291761 30295235 30295590 30297607 30305999" at bounding box center [1135, 188] width 75 height 20
select select "30295235"
click at [1098, 178] on select "1154671 30291761 30295235 30295590 30297607 30305999" at bounding box center [1135, 188] width 75 height 20
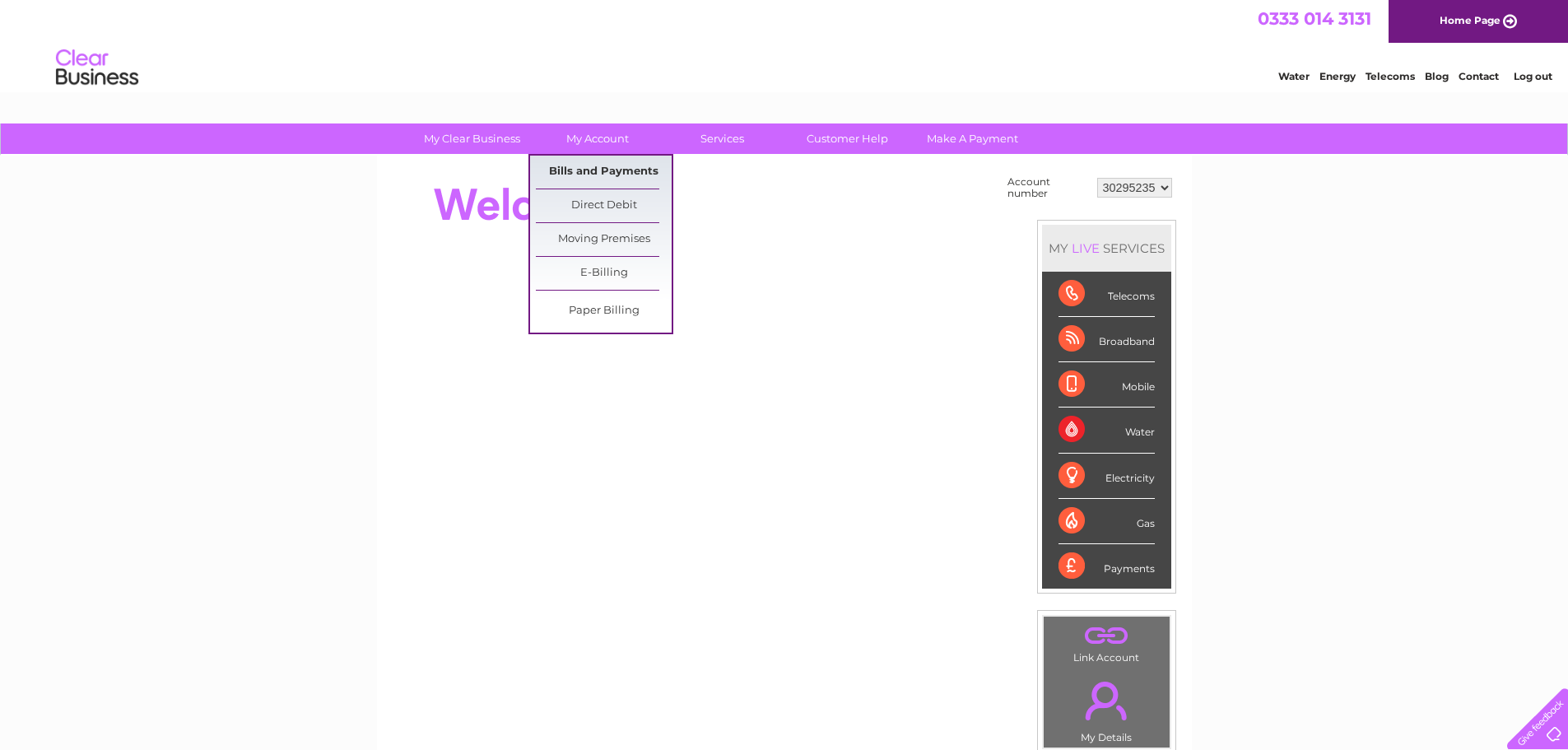
click at [598, 171] on link "Bills and Payments" at bounding box center [603, 172] width 136 height 33
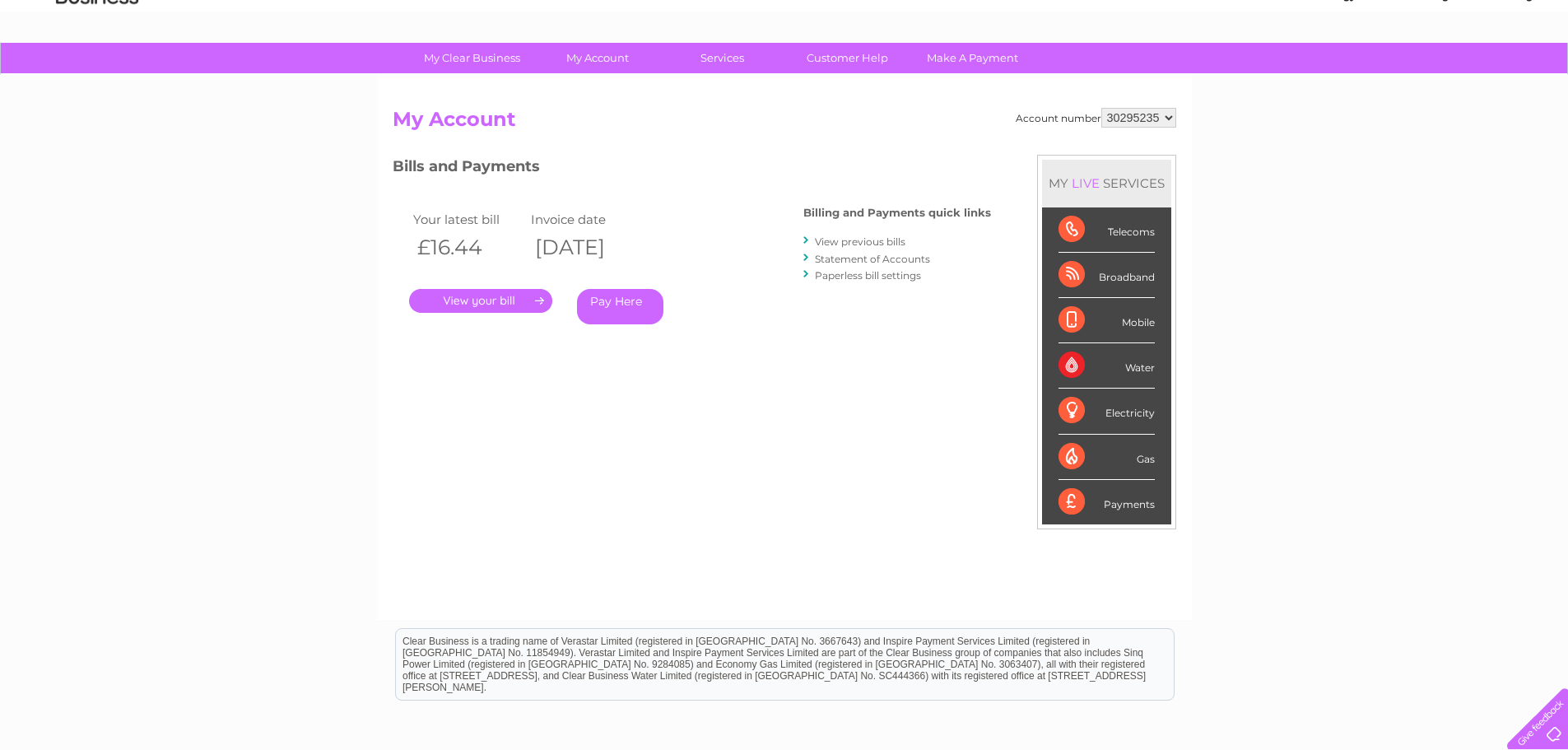
scroll to position [82, 0]
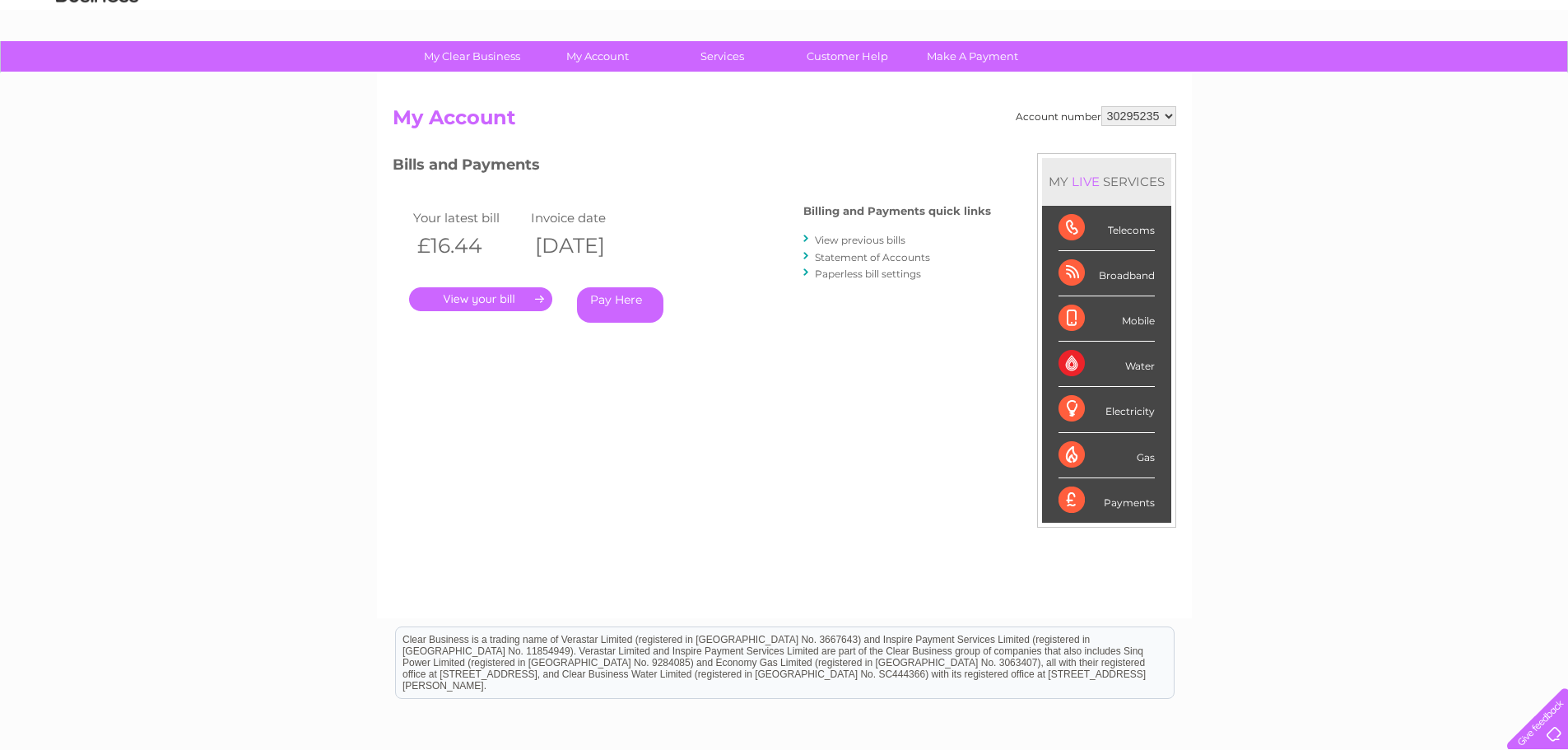
click at [506, 297] on link "." at bounding box center [480, 299] width 143 height 24
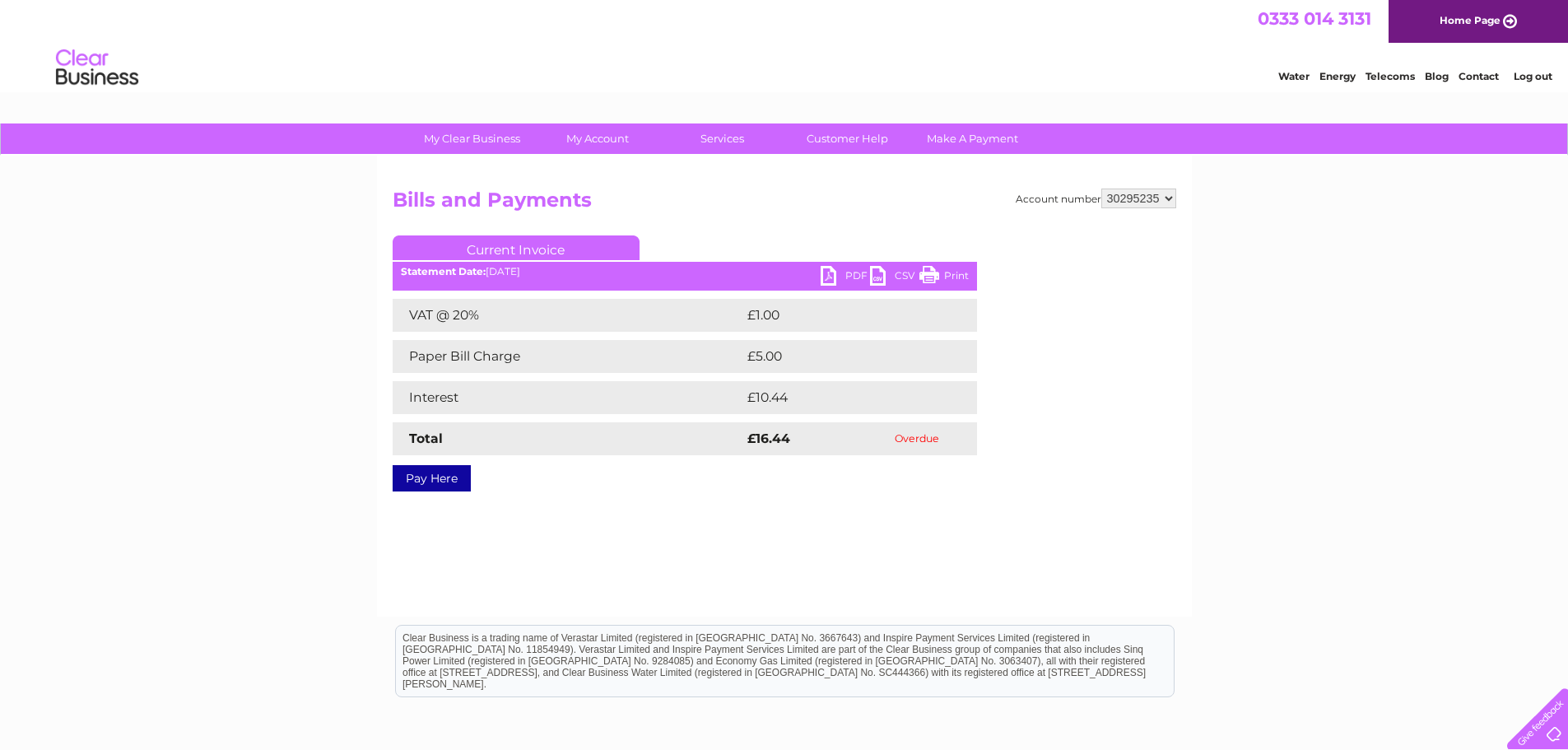
click at [837, 274] on link "PDF" at bounding box center [845, 278] width 49 height 24
click at [539, 247] on link "Current Invoice" at bounding box center [516, 247] width 247 height 25
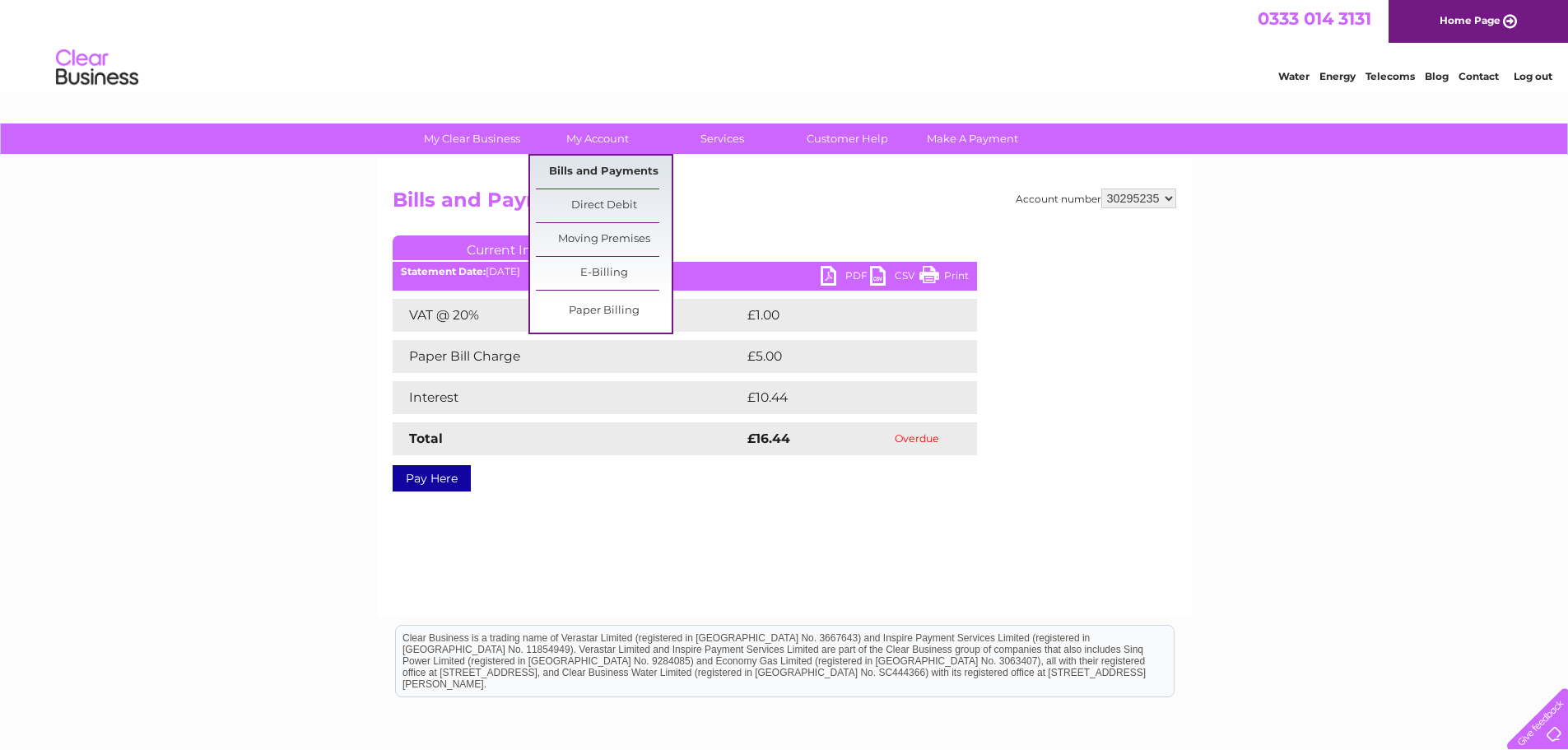
click at [604, 170] on link "Bills and Payments" at bounding box center [603, 172] width 136 height 33
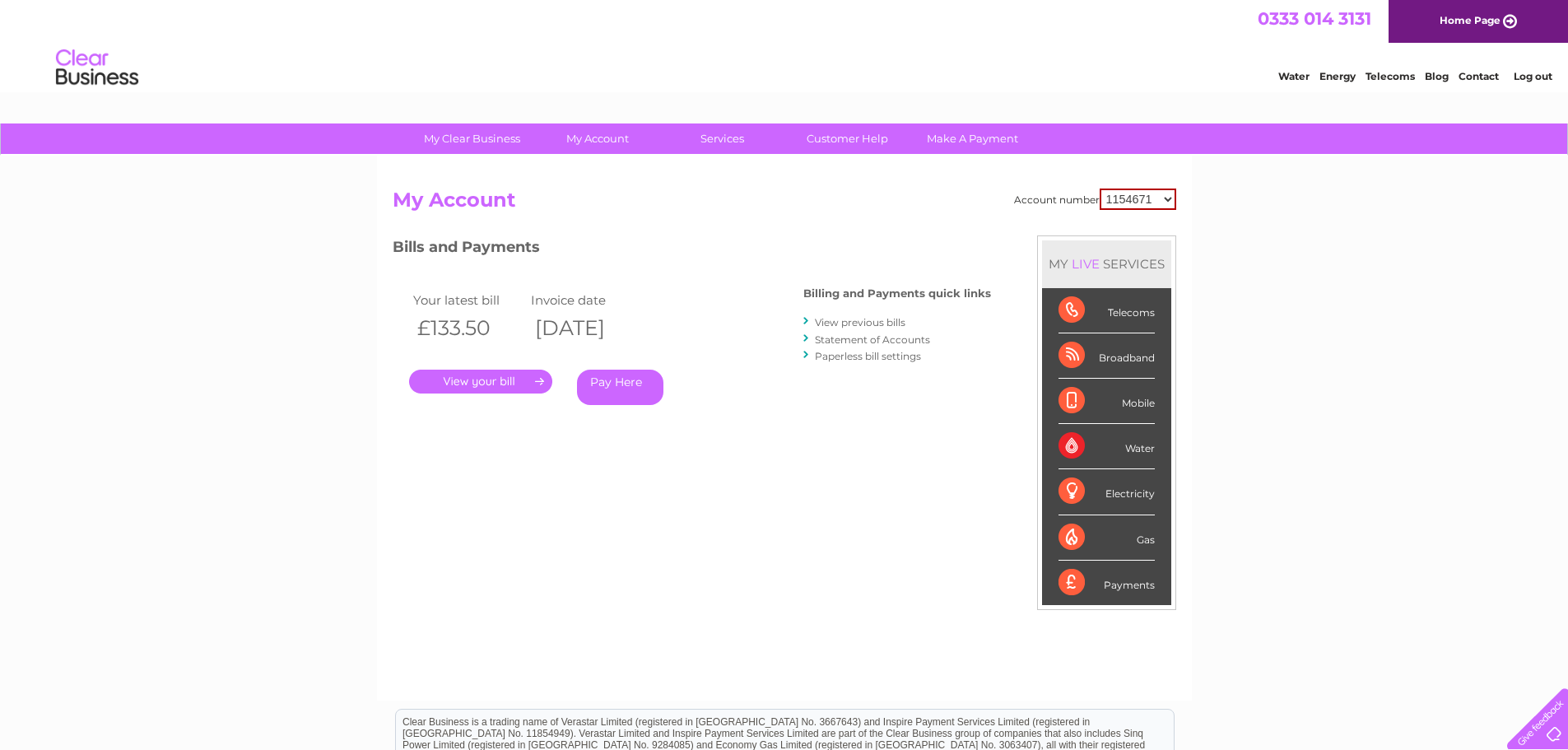
click at [854, 318] on link "View previous bills" at bounding box center [860, 323] width 90 height 13
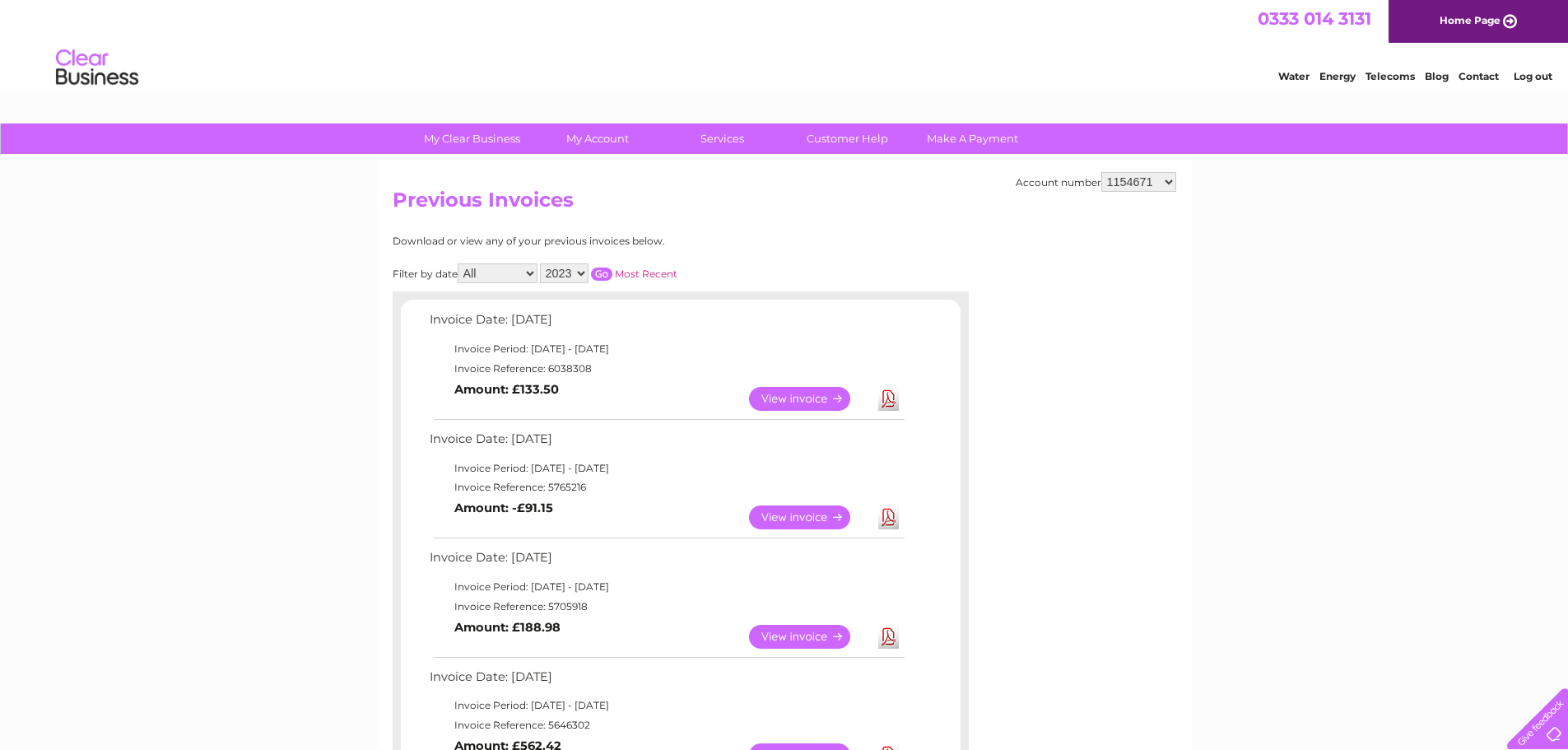
click at [801, 397] on link "View" at bounding box center [810, 398] width 121 height 24
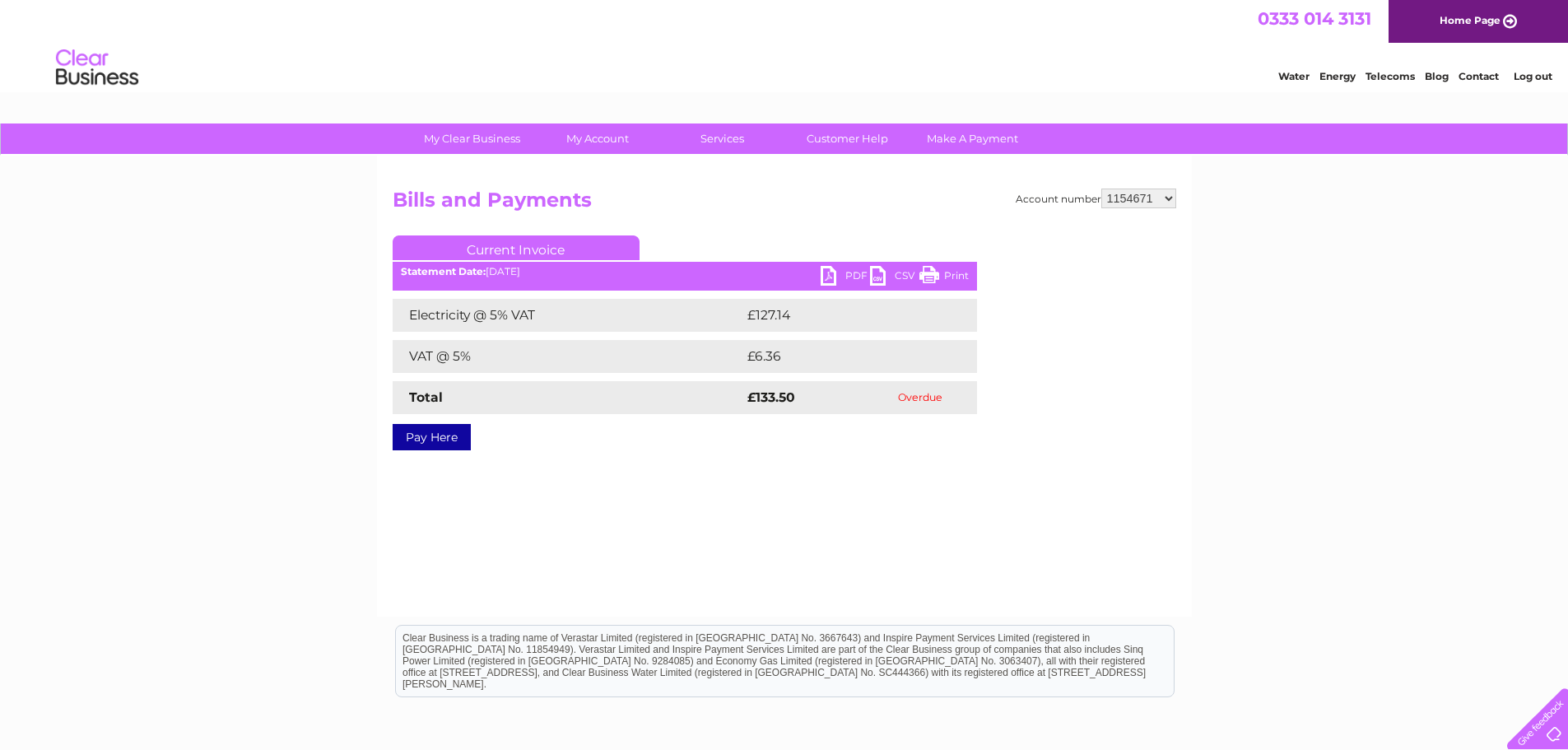
click at [848, 273] on link "PDF" at bounding box center [845, 278] width 49 height 24
click at [1161, 190] on select "1154671 30291761 30295235 30295590 30297607 30305999" at bounding box center [1139, 199] width 75 height 20
click at [1158, 200] on select "1154671 30291761 30295235 30295590 30297607 30305999" at bounding box center [1139, 199] width 75 height 20
select select "30295235"
click at [1101, 189] on select "1154671 30291761 30295235 30295590 30297607 30305999" at bounding box center [1139, 199] width 75 height 20
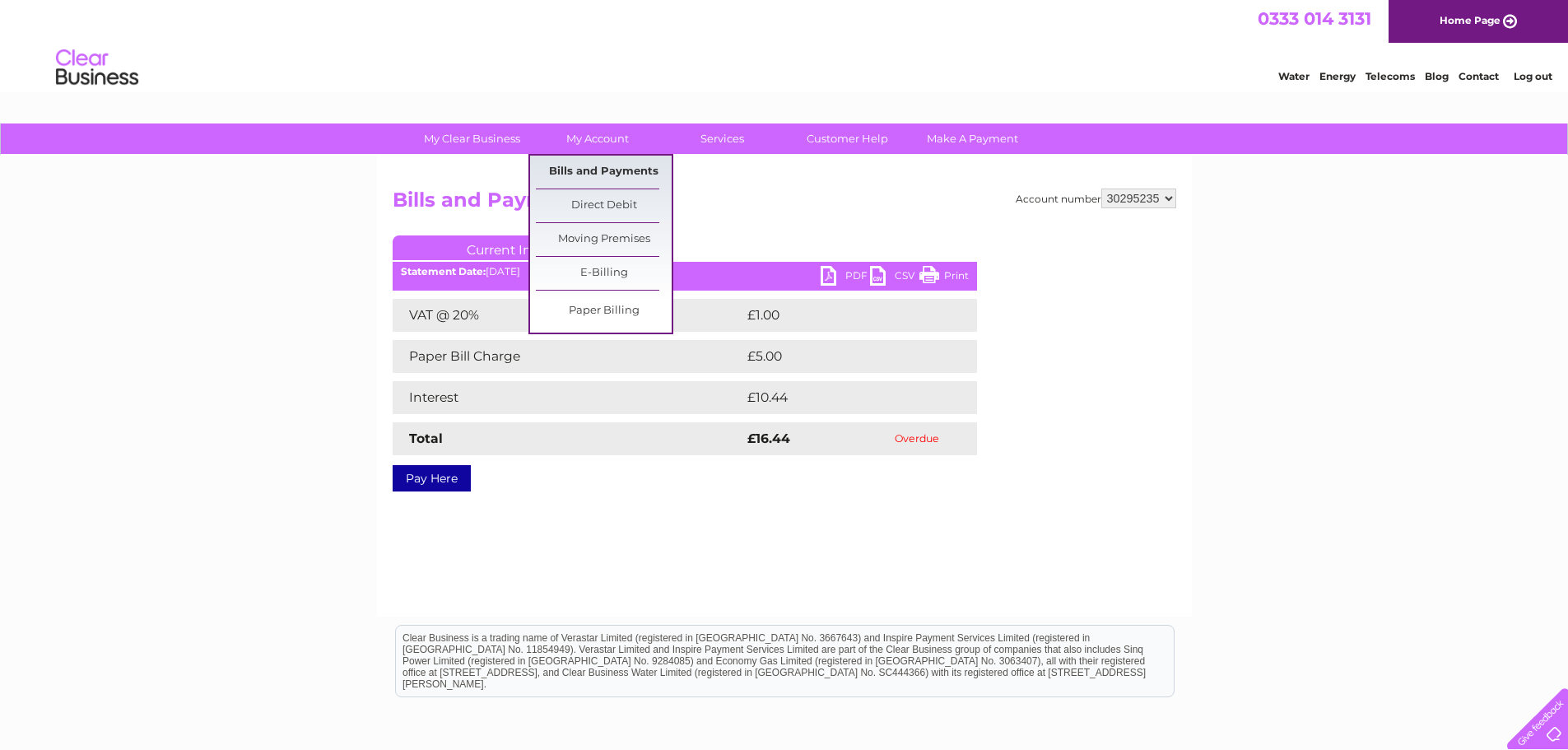
click at [605, 165] on link "Bills and Payments" at bounding box center [603, 172] width 136 height 33
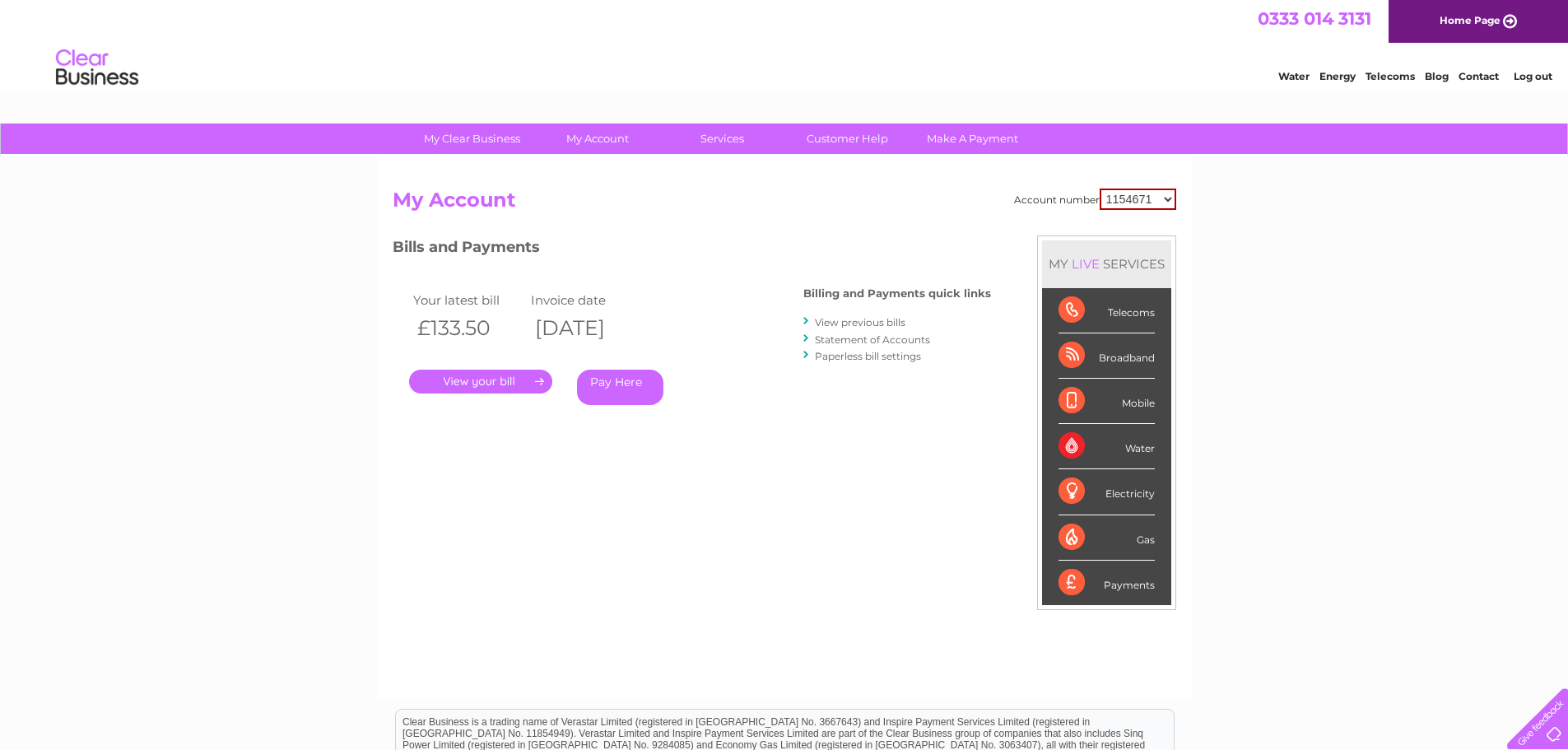
click at [1122, 190] on select "1154671 30291761 30295235 30295590 30297607 30305999" at bounding box center [1138, 199] width 77 height 21
click at [886, 325] on link "View previous bills" at bounding box center [860, 323] width 90 height 13
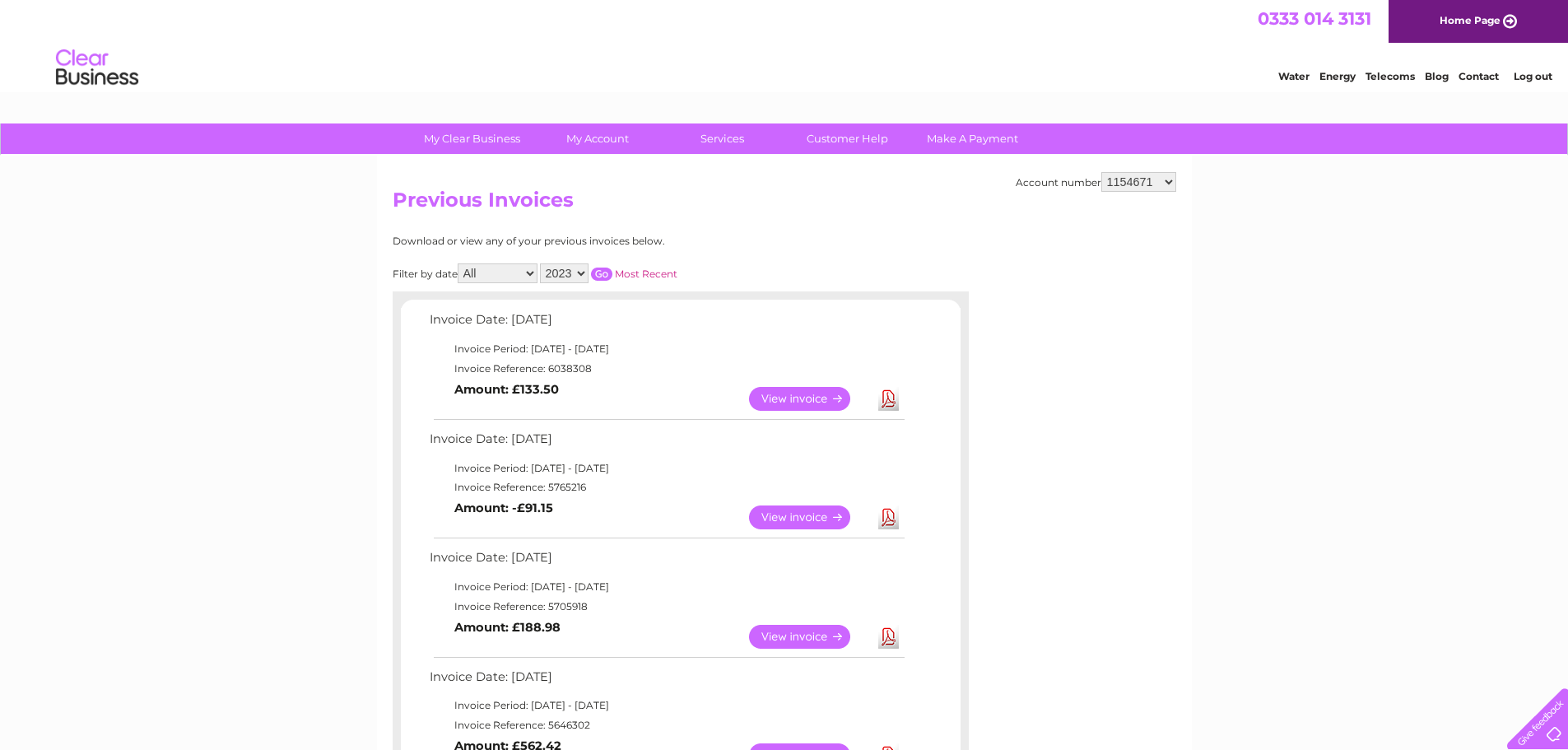
click at [1125, 179] on select "1154671 30291761 30295235 30295590 30297607 30305999" at bounding box center [1139, 182] width 75 height 20
select select "30295235"
click at [1101, 172] on select "1154671 30291761 30295235 30295590 30297607 30305999" at bounding box center [1139, 182] width 75 height 20
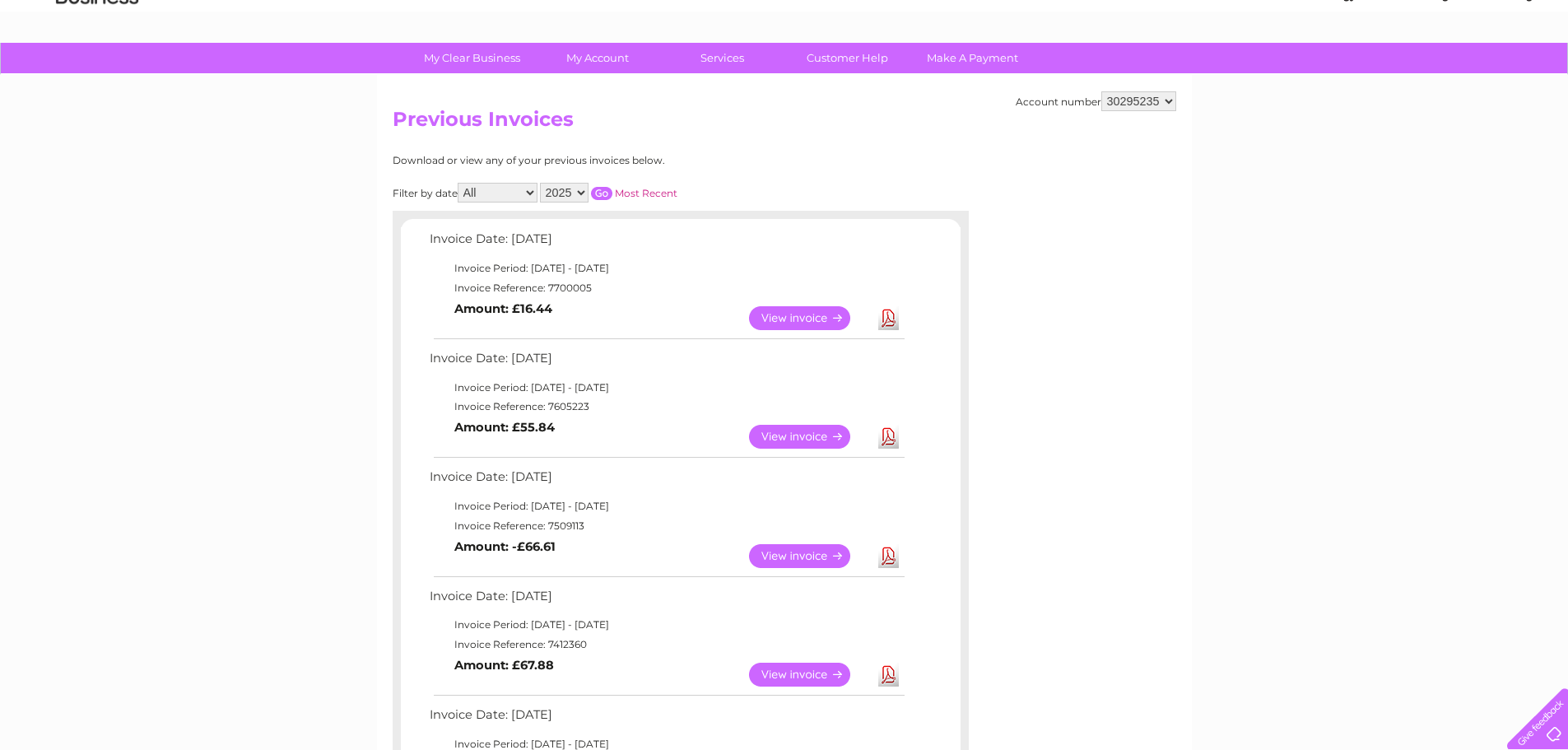
scroll to position [494, 0]
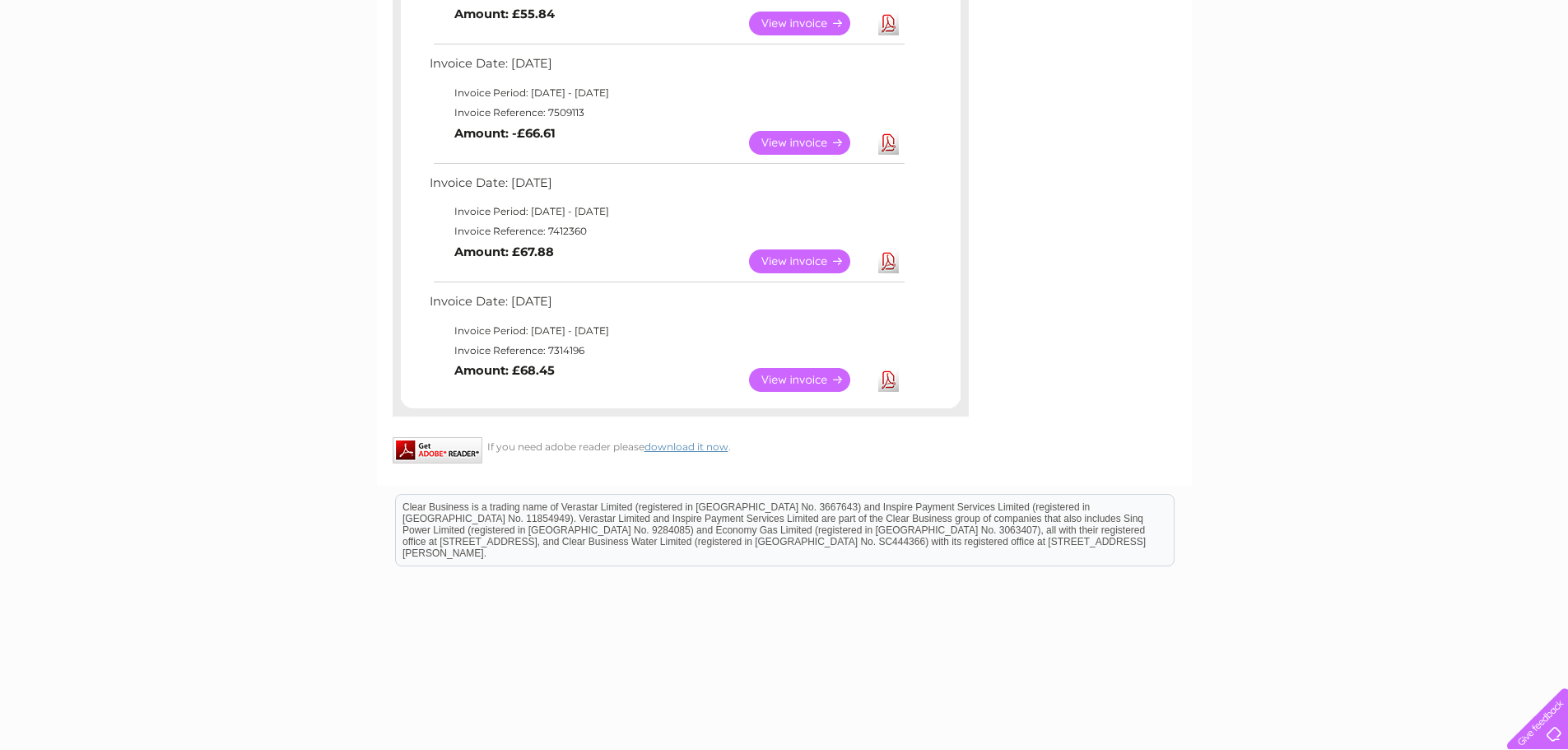
click at [798, 376] on link "View" at bounding box center [810, 380] width 121 height 24
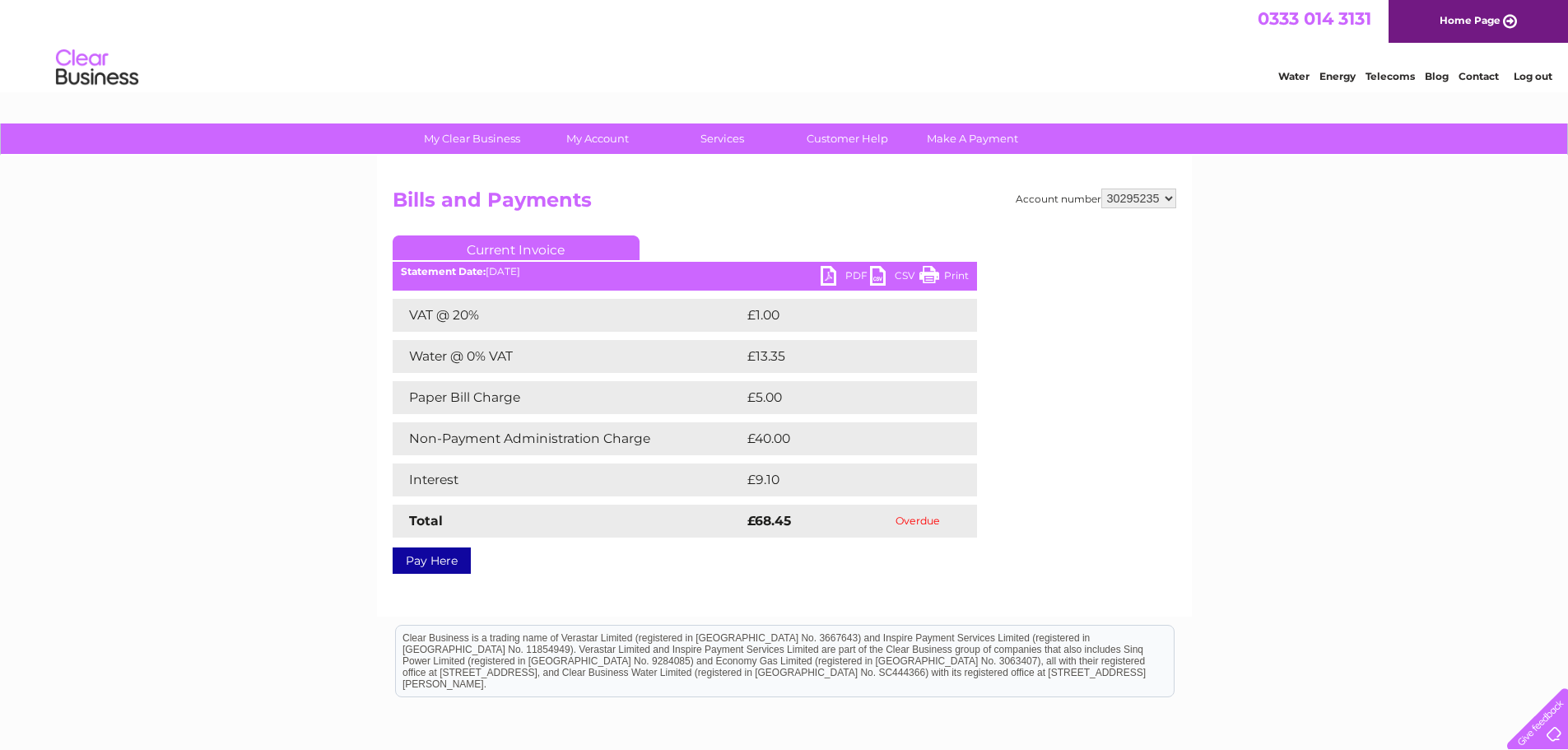
click at [851, 276] on link "PDF" at bounding box center [845, 278] width 49 height 24
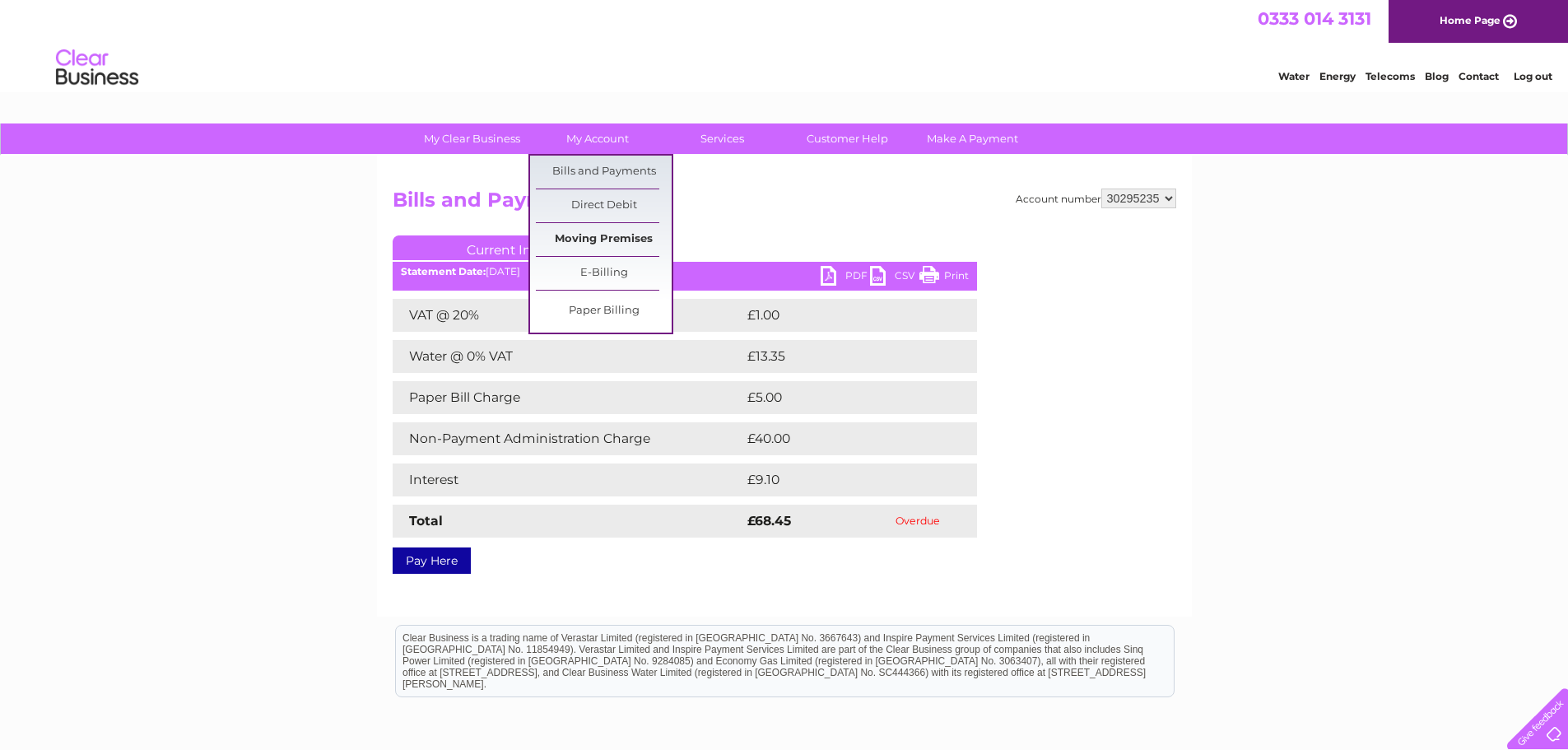
click at [615, 237] on link "Moving Premises" at bounding box center [603, 240] width 136 height 33
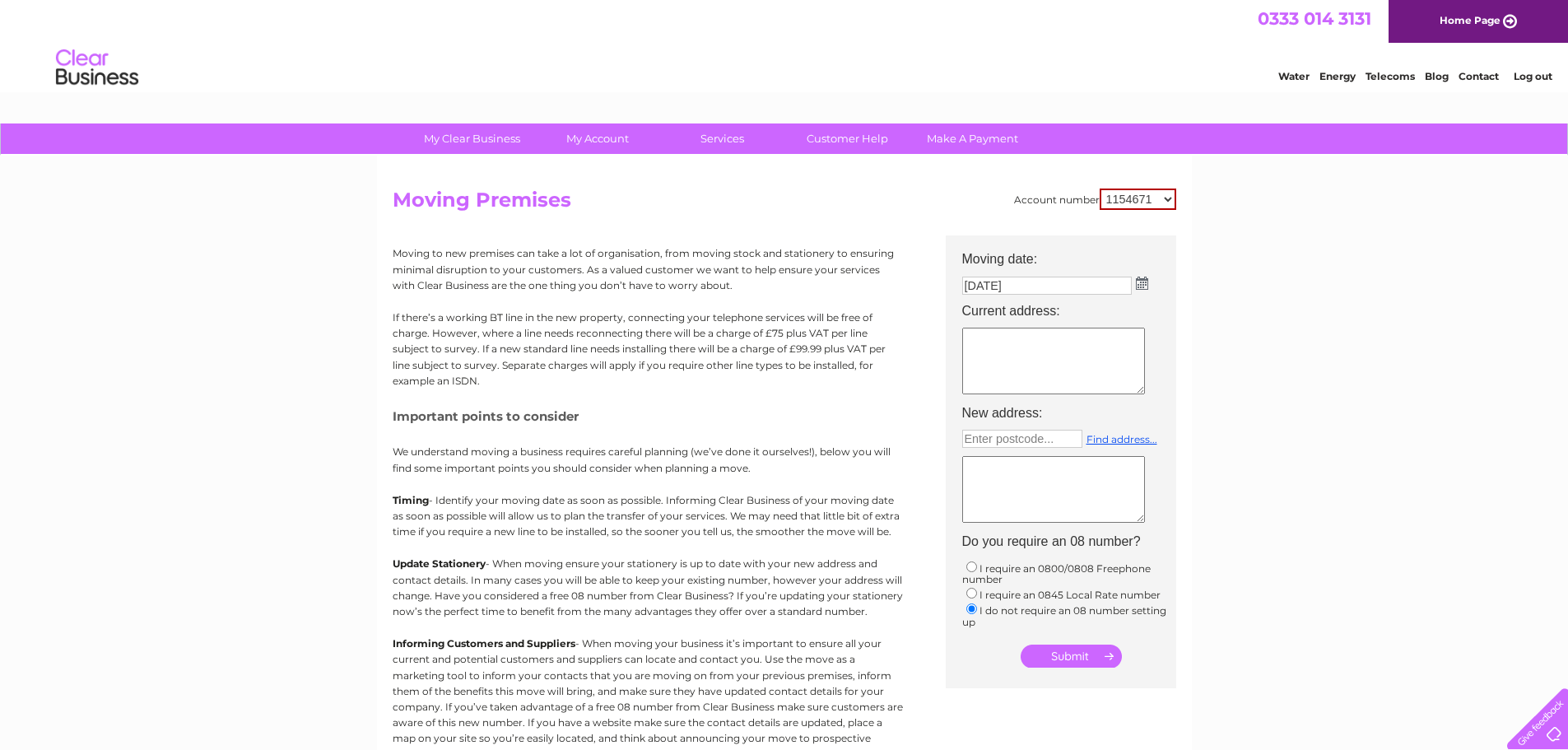
click at [1166, 191] on select "1154671 30291761 30295235 30295590 30297607 30305999" at bounding box center [1138, 199] width 77 height 21
select select "30295235"
click at [1099, 189] on select "1154671 30291761 30295235 30295590 30297607 30305999" at bounding box center [1138, 199] width 77 height 21
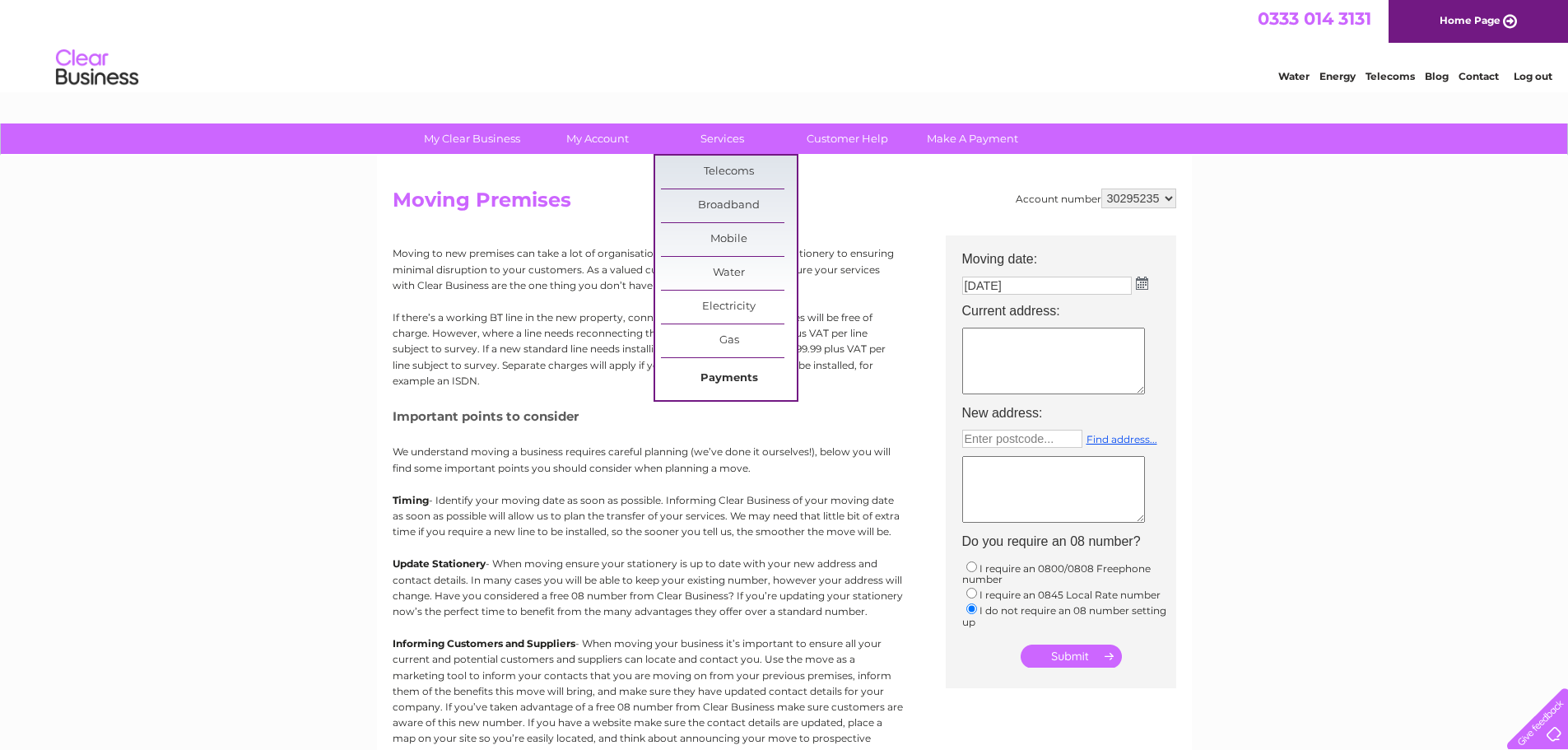
click at [724, 373] on link "Payments" at bounding box center [728, 378] width 136 height 33
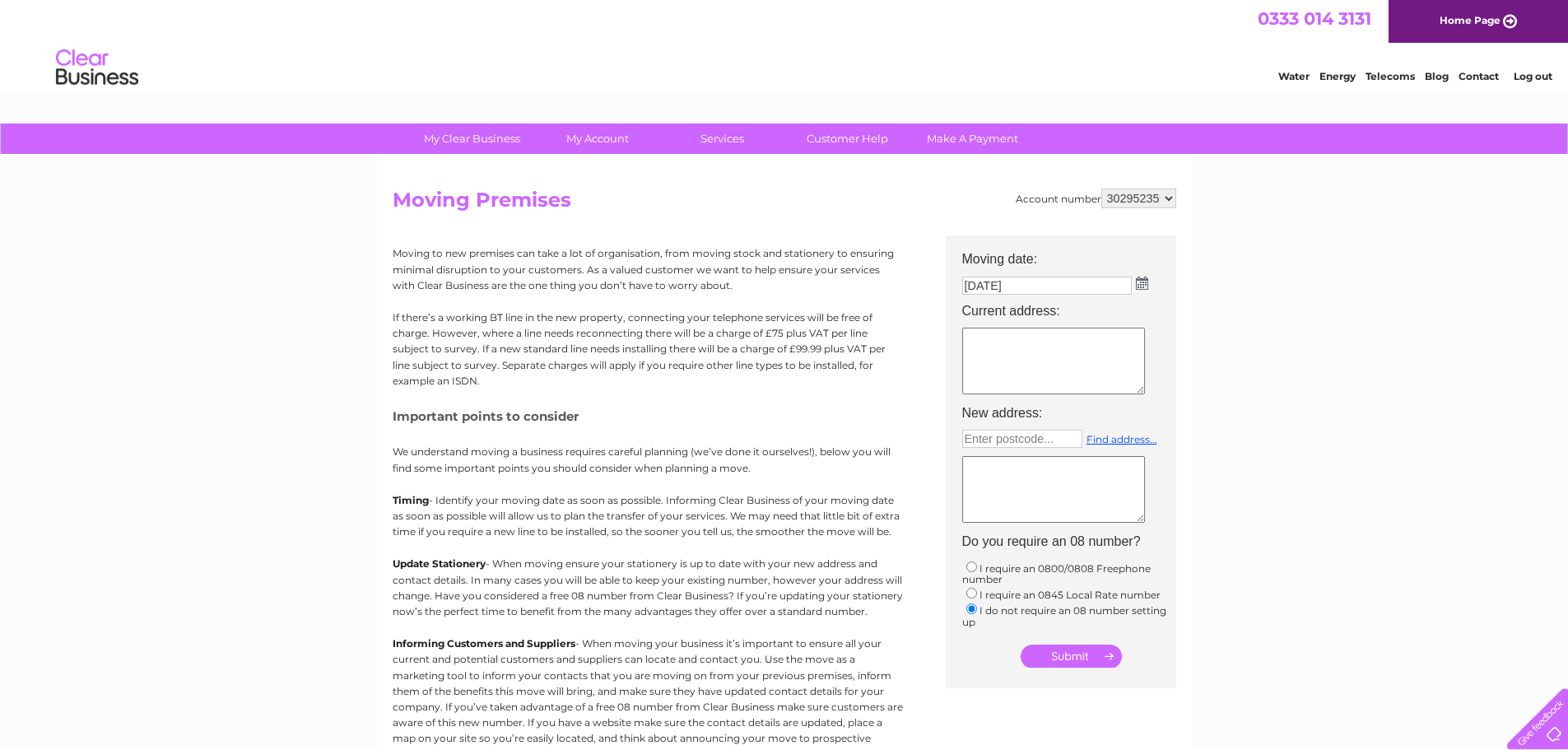
click at [1171, 204] on select "1154671 30291761 30295235 30295590 30297607 30305999" at bounding box center [1139, 199] width 75 height 20
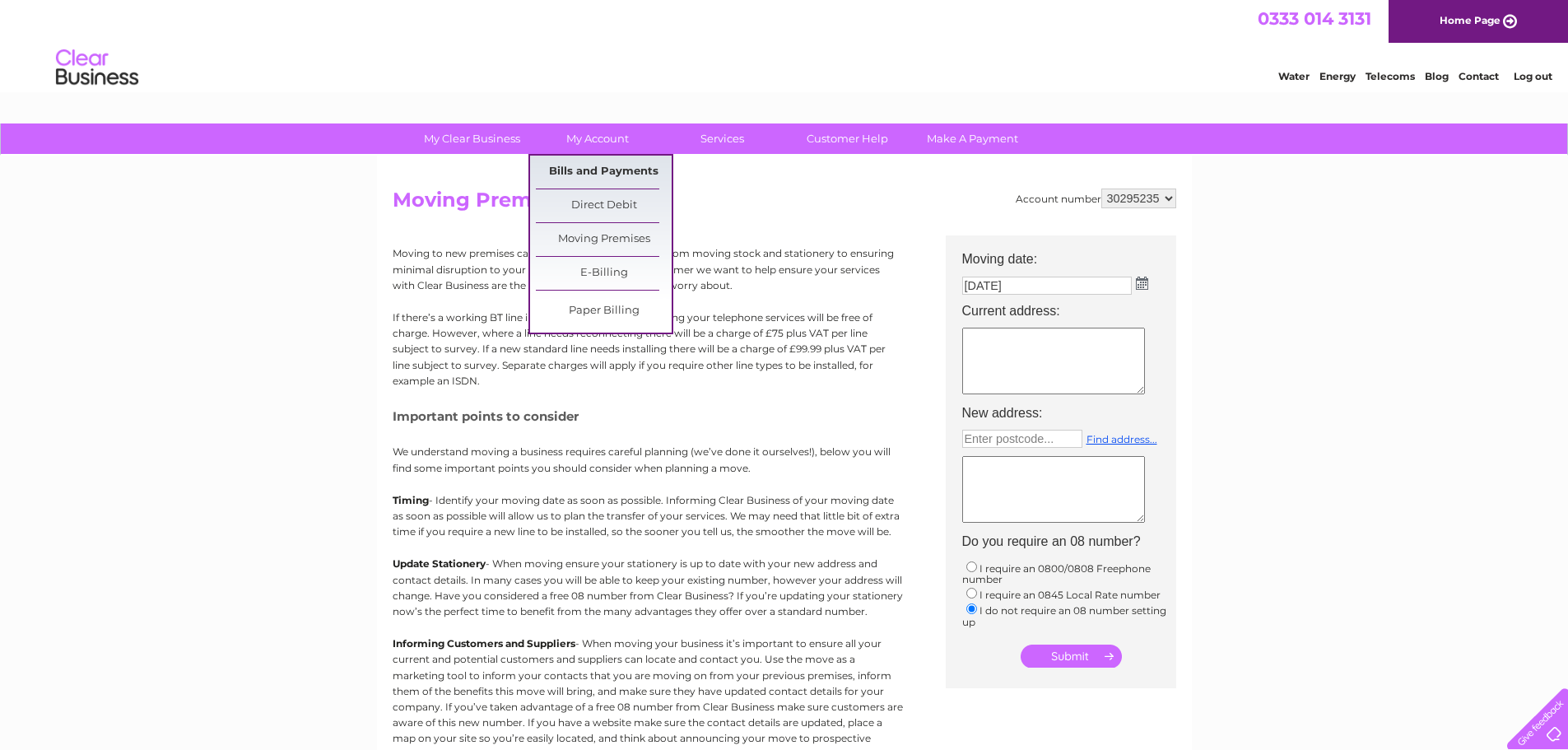
click at [606, 174] on link "Bills and Payments" at bounding box center [603, 172] width 136 height 33
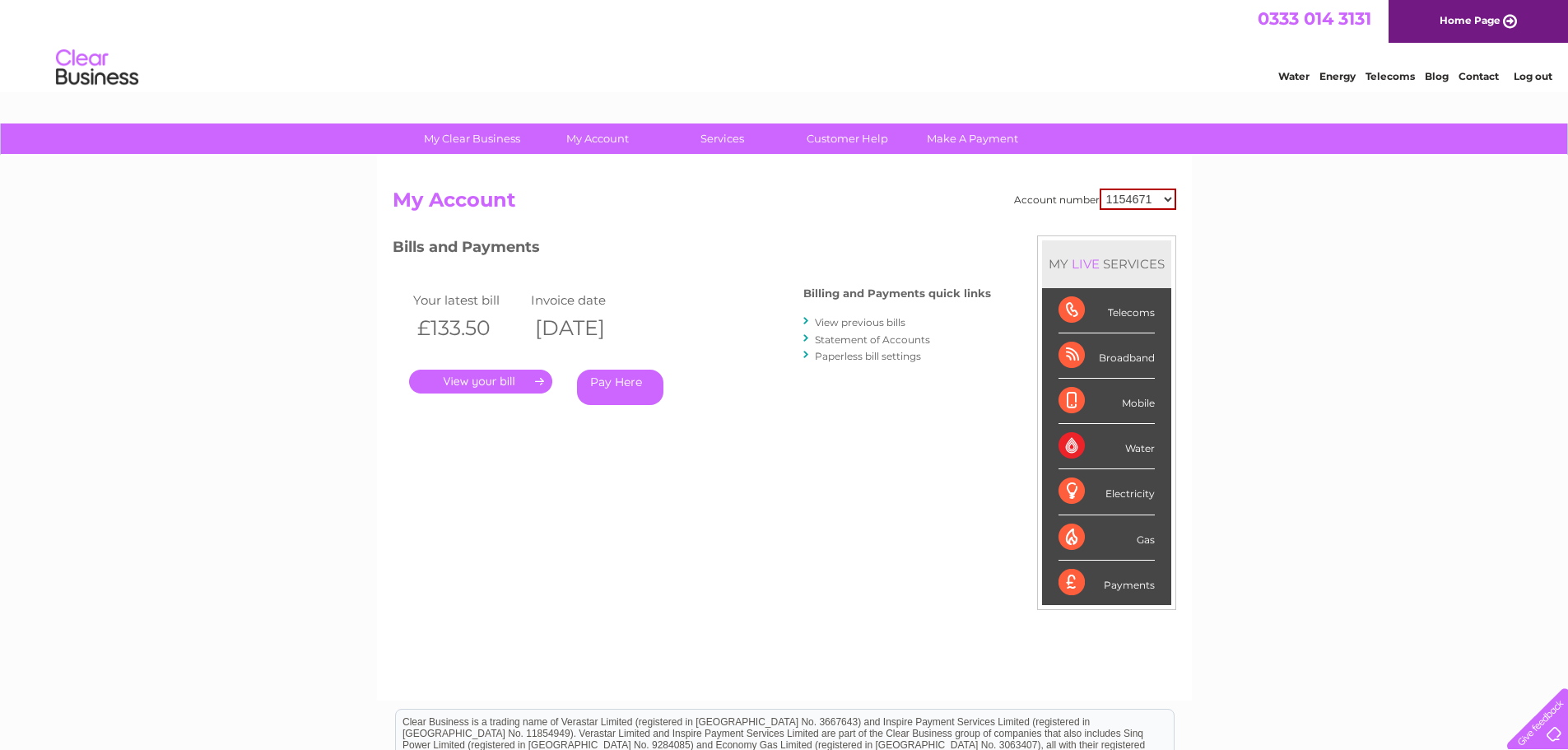
click at [1151, 197] on select "1154671 30291761 30295235 30295590 30297607 30305999" at bounding box center [1138, 199] width 77 height 21
select select "30295235"
click at [1099, 189] on select "1154671 30291761 30295235 30295590 30297607 30305999" at bounding box center [1138, 199] width 77 height 21
click at [920, 334] on link "Statement of Accounts" at bounding box center [872, 340] width 115 height 13
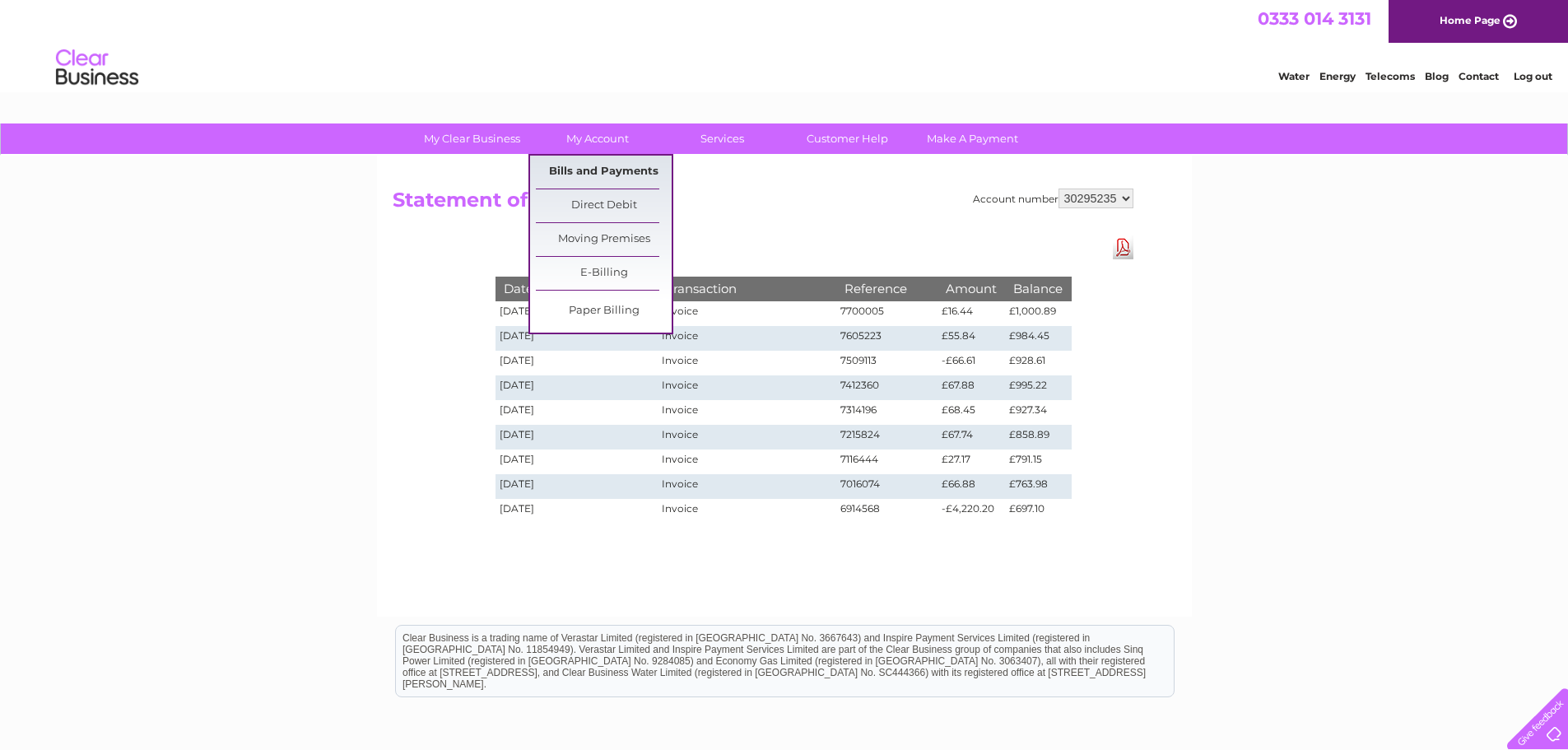
click at [596, 170] on link "Bills and Payments" at bounding box center [603, 172] width 136 height 33
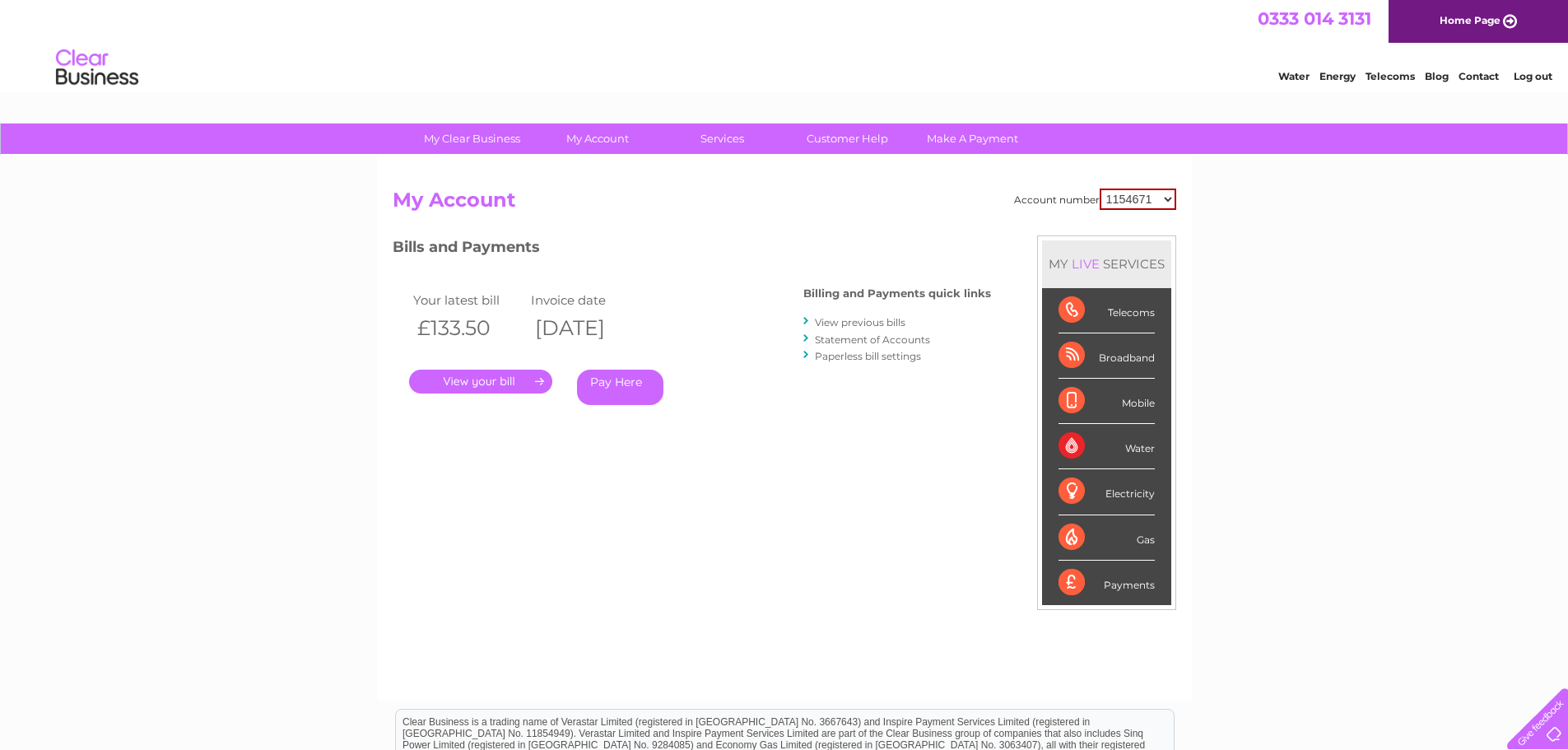
click at [879, 322] on link "View previous bills" at bounding box center [860, 323] width 90 height 13
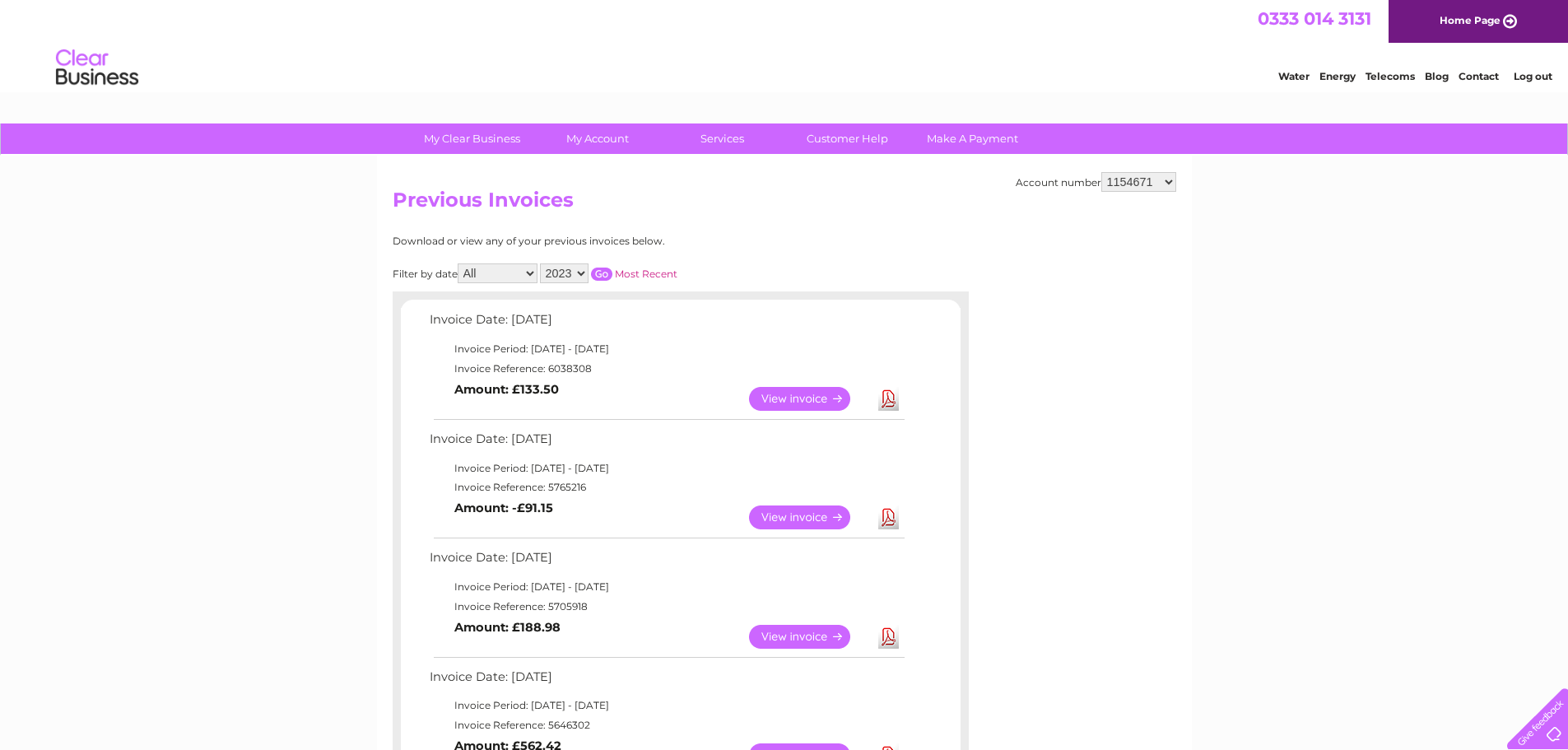
click at [1181, 173] on div "Account number 1154671 30291761 30295235 30295590 30297607 30305999 Previous In…" at bounding box center [785, 627] width 815 height 943
click at [1142, 182] on select "1154671 30291761 30295235 30295590 30297607 30305999" at bounding box center [1139, 182] width 75 height 20
select select "30295235"
click at [1101, 172] on select "1154671 30291761 30295235 30295590 30297607 30305999" at bounding box center [1139, 182] width 75 height 20
click at [566, 275] on select "2025 2024" at bounding box center [563, 273] width 48 height 20
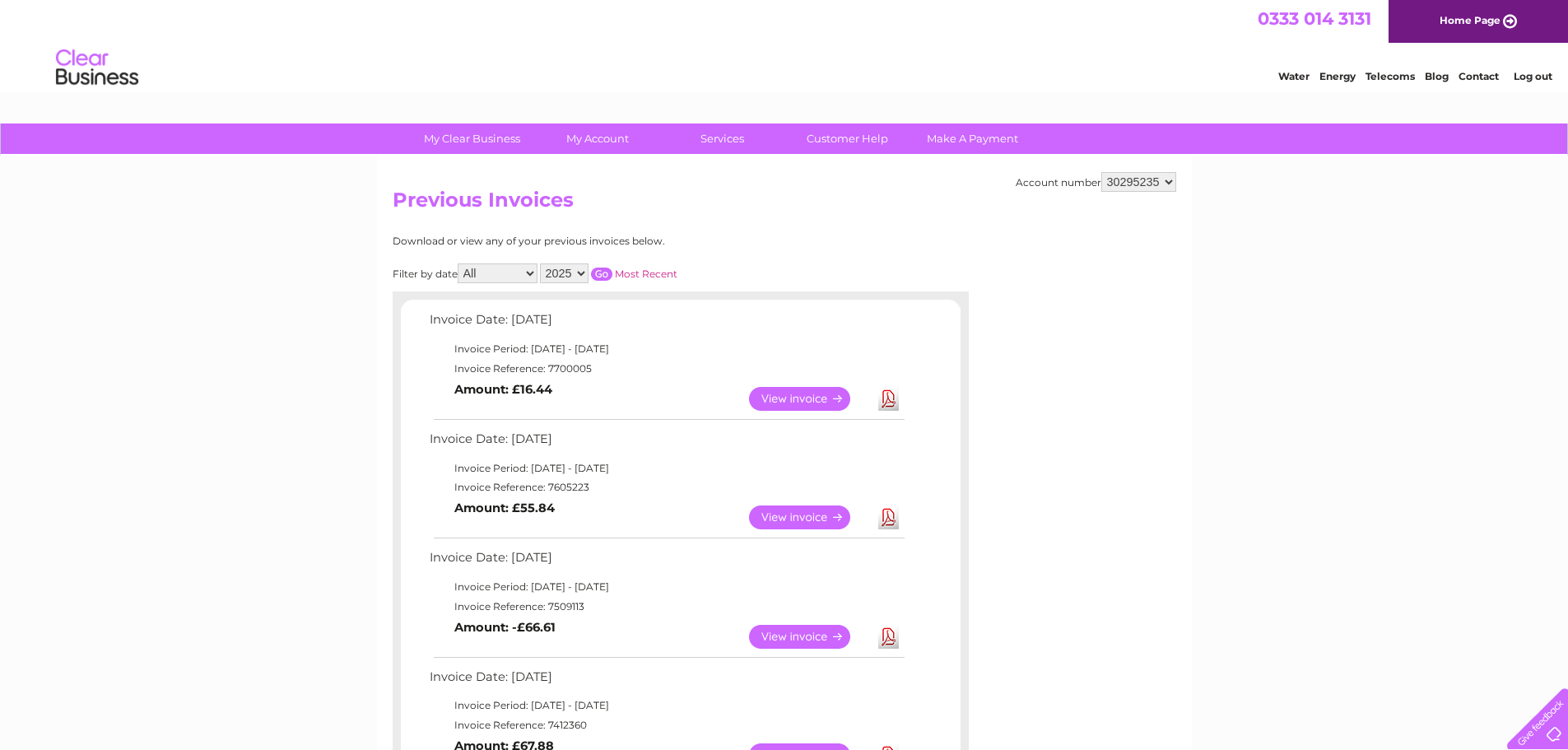
select select "2024"
click at [542, 263] on select "2025 2024" at bounding box center [563, 273] width 48 height 20
click at [603, 273] on input "button" at bounding box center [601, 273] width 21 height 13
click at [563, 270] on select "2025 2024" at bounding box center [563, 273] width 48 height 20
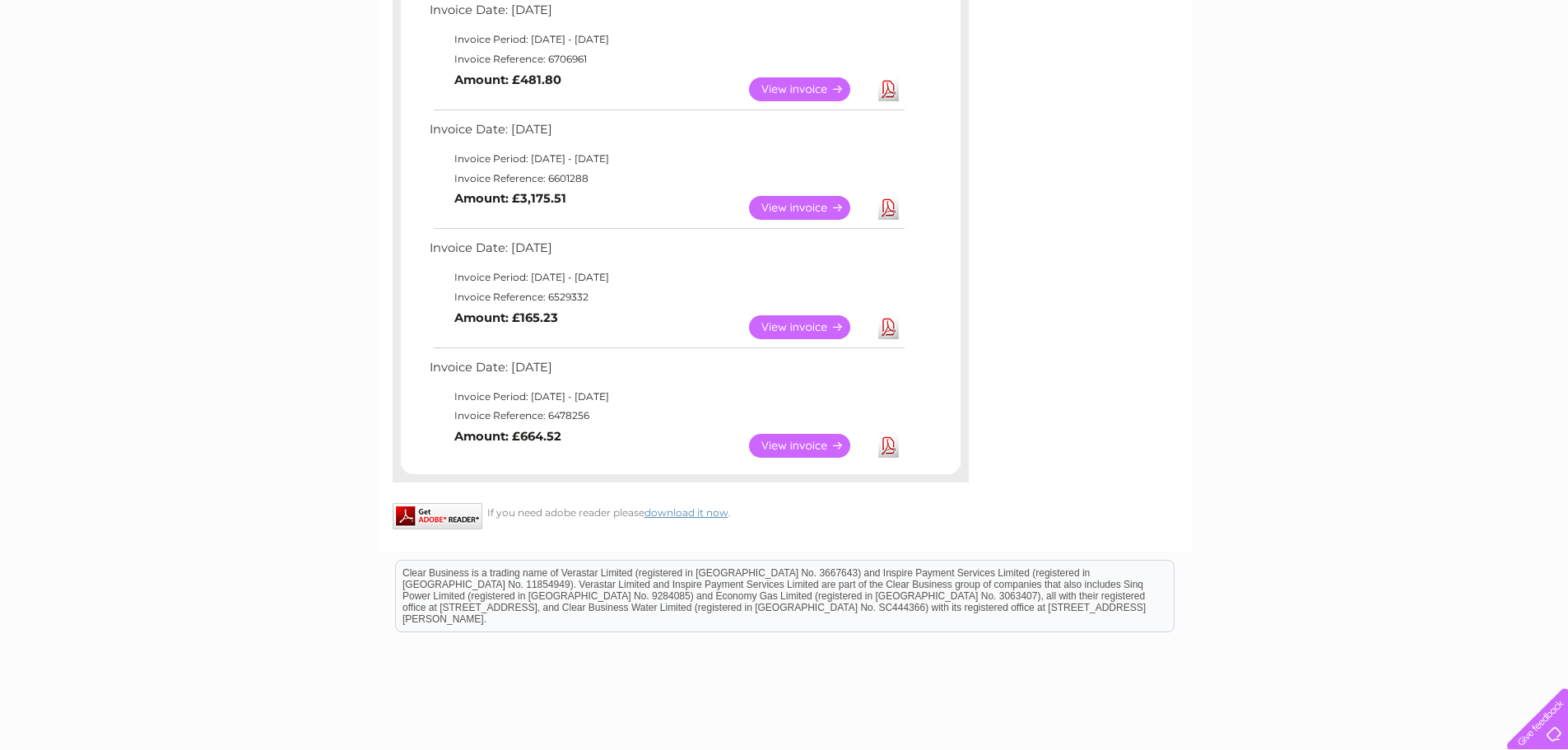
scroll to position [905, 0]
click at [800, 443] on link "View" at bounding box center [810, 444] width 121 height 24
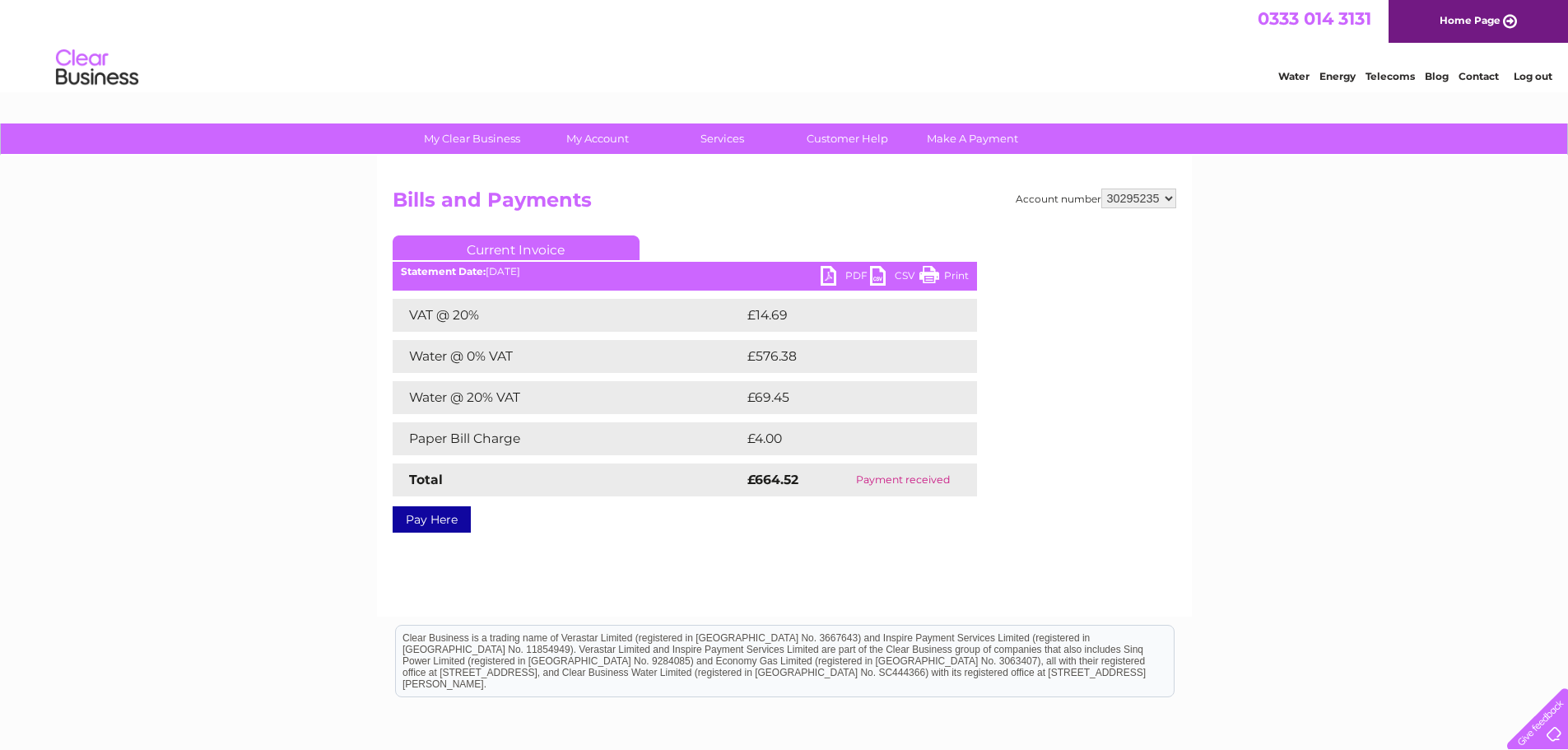
click at [839, 274] on link "PDF" at bounding box center [845, 278] width 49 height 24
click at [844, 273] on link "PDF" at bounding box center [845, 278] width 49 height 24
click at [1150, 200] on select "1154671 30291761 30295235 30295590 30297607 30305999" at bounding box center [1139, 199] width 75 height 20
select select "30297607"
click at [1101, 189] on select "1154671 30291761 30295235 30295590 30297607 30305999" at bounding box center [1139, 199] width 75 height 20
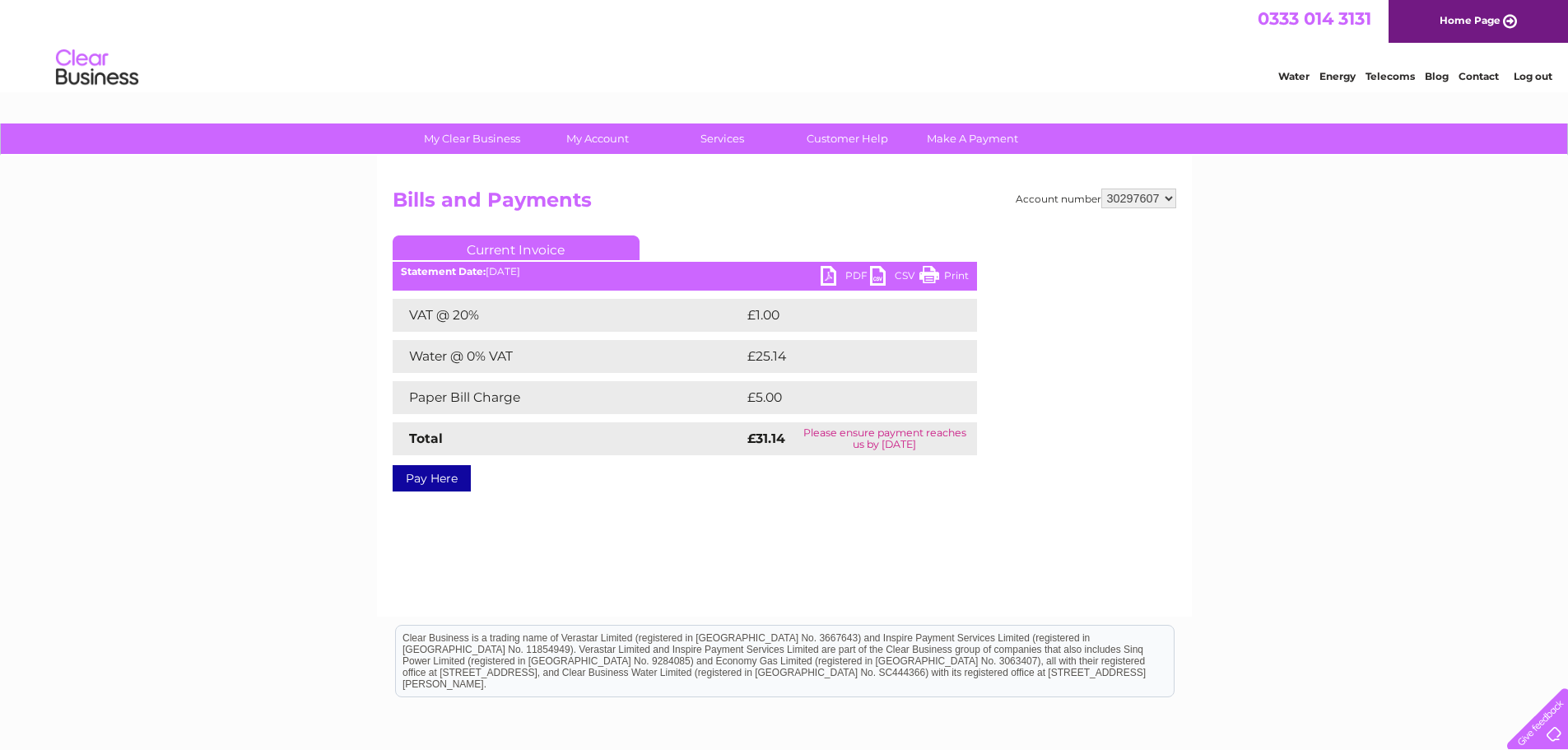
click at [844, 279] on link "PDF" at bounding box center [845, 278] width 49 height 24
